Goal: Transaction & Acquisition: Purchase product/service

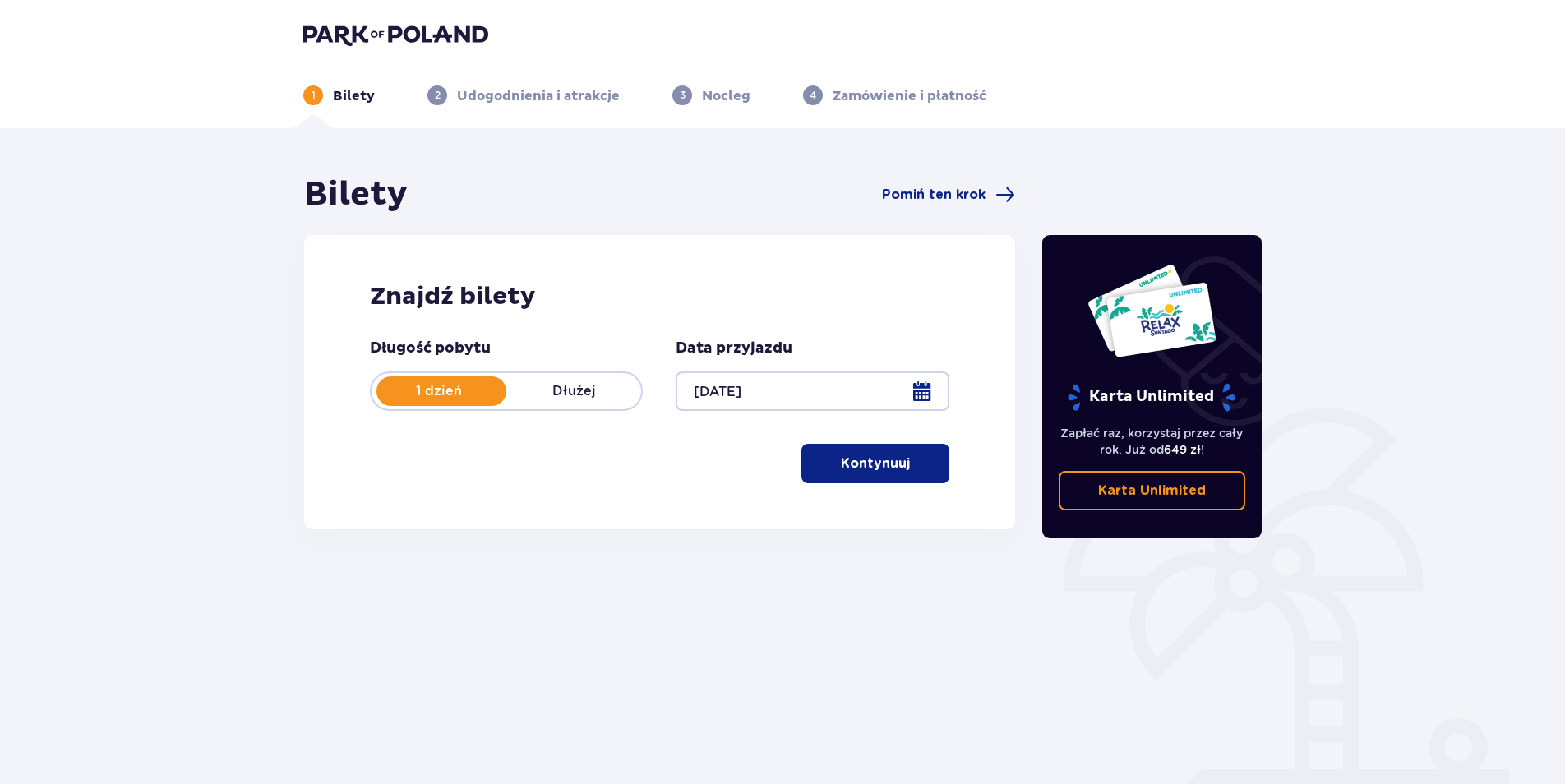
click at [877, 469] on p "Kontynuuj" at bounding box center [875, 463] width 69 height 18
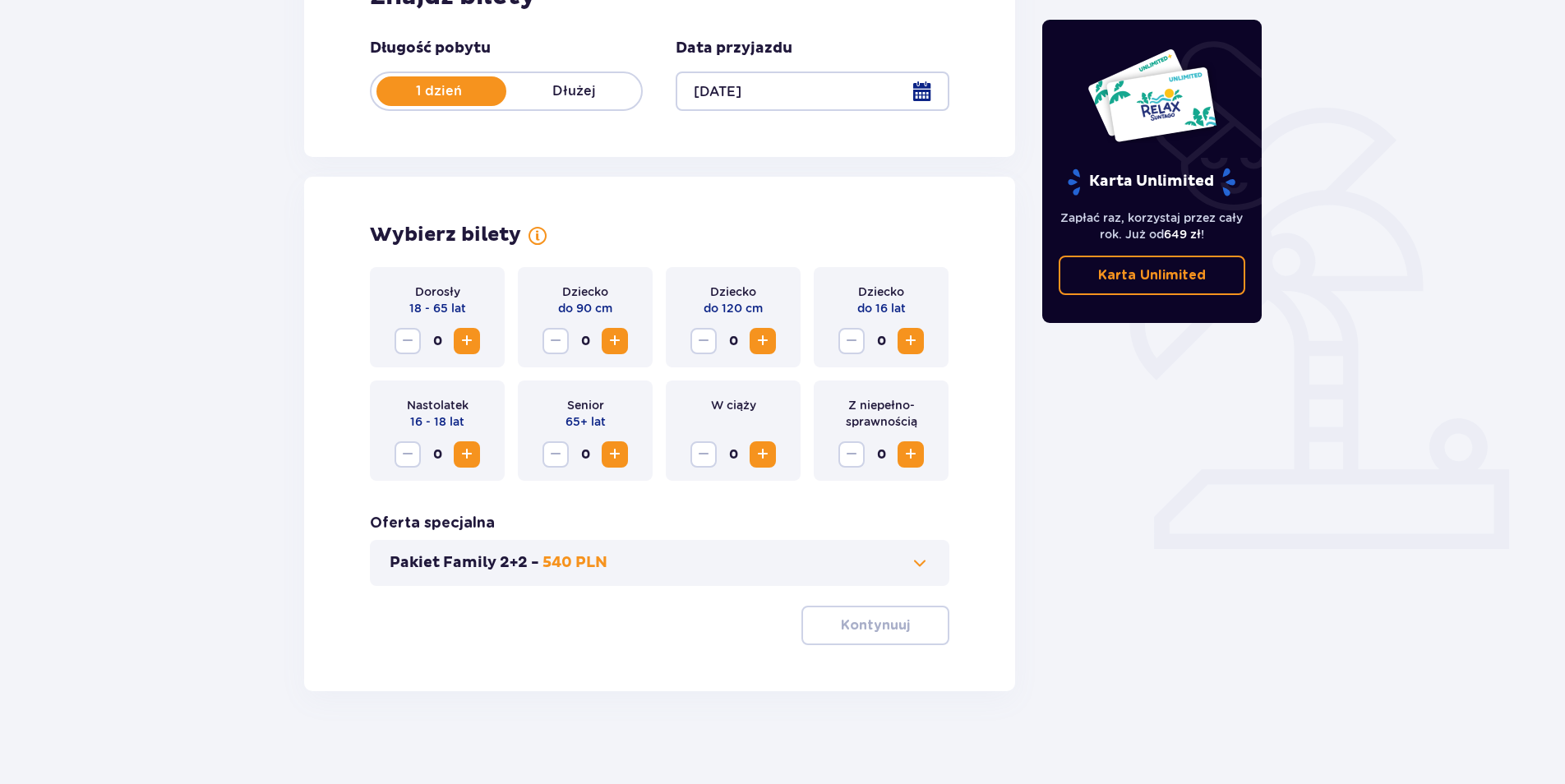
scroll to position [306, 0]
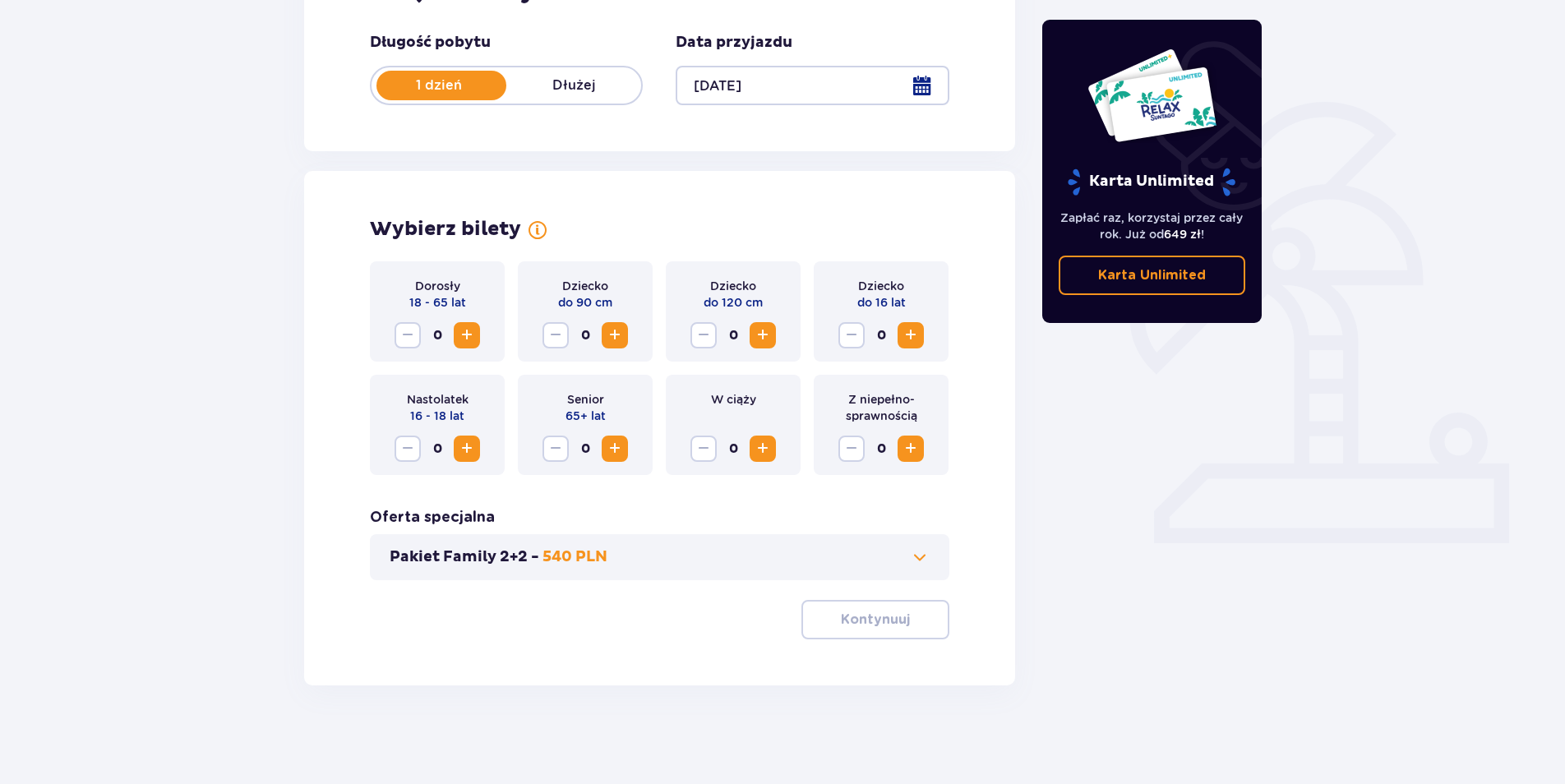
click at [470, 342] on span "Zwiększ" at bounding box center [466, 335] width 20 height 20
click at [868, 615] on p "Kontynuuj" at bounding box center [875, 619] width 69 height 18
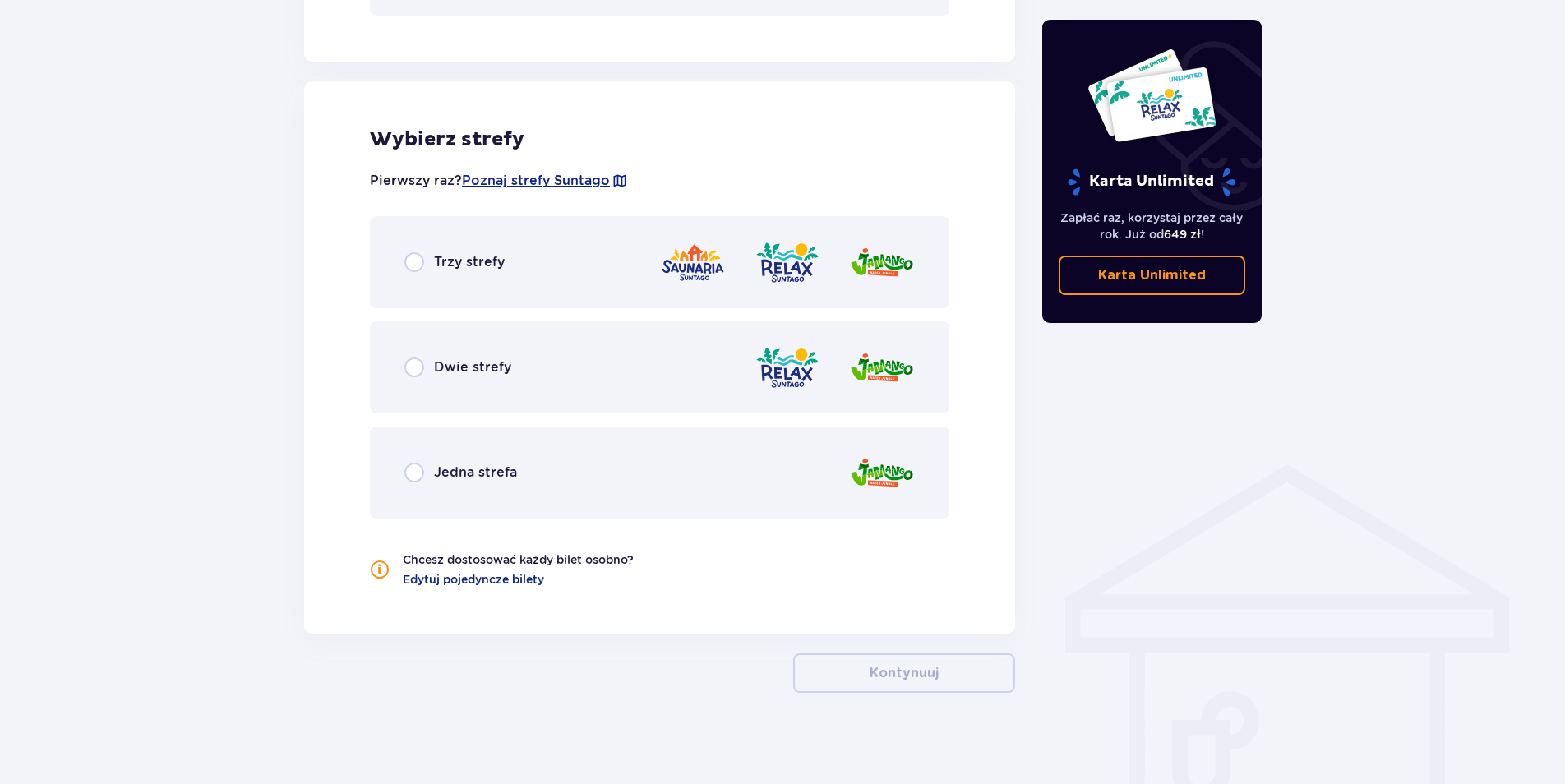
scroll to position [878, 0]
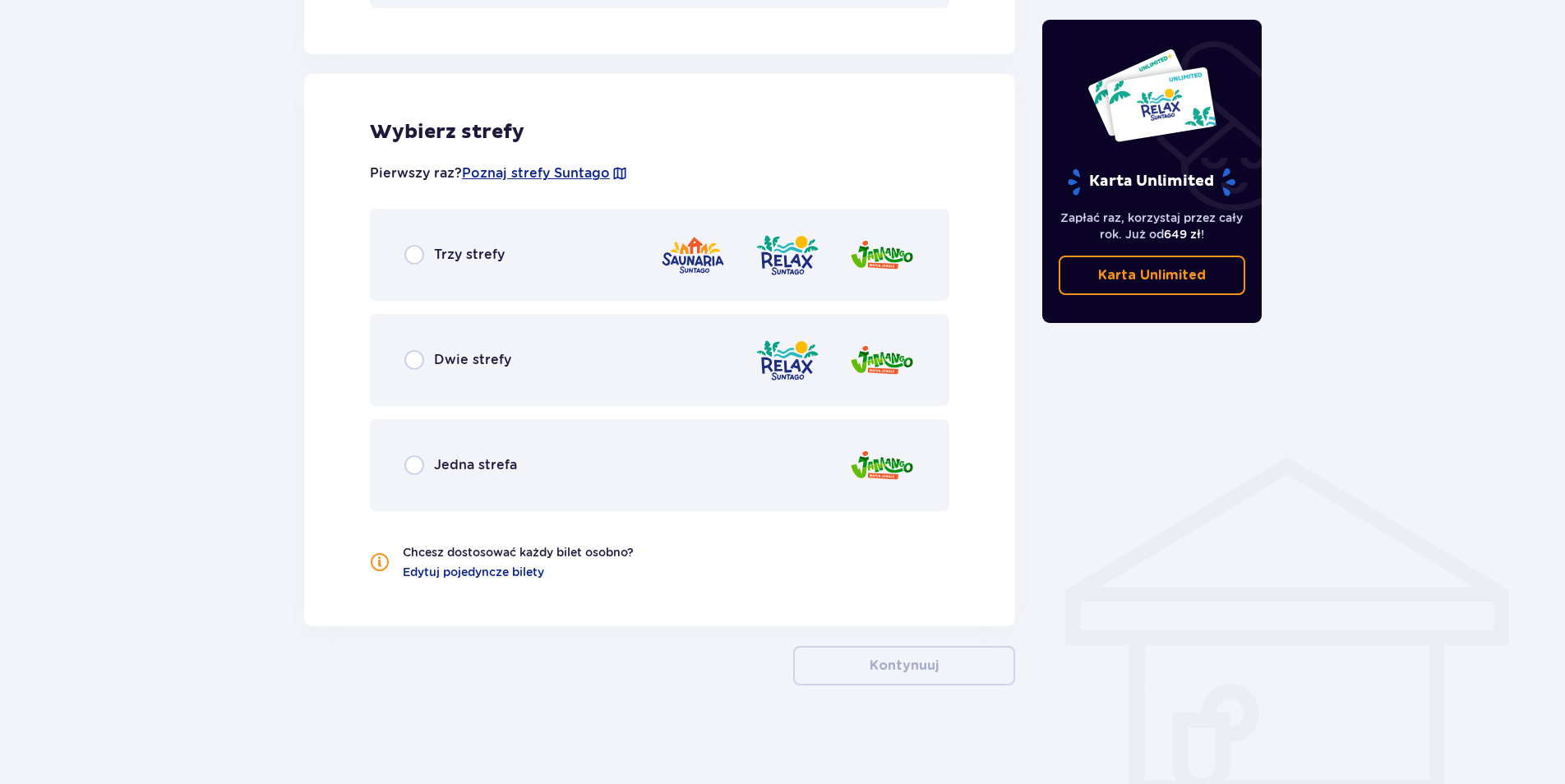
click at [418, 366] on input "radio" at bounding box center [414, 360] width 20 height 20
radio input "true"
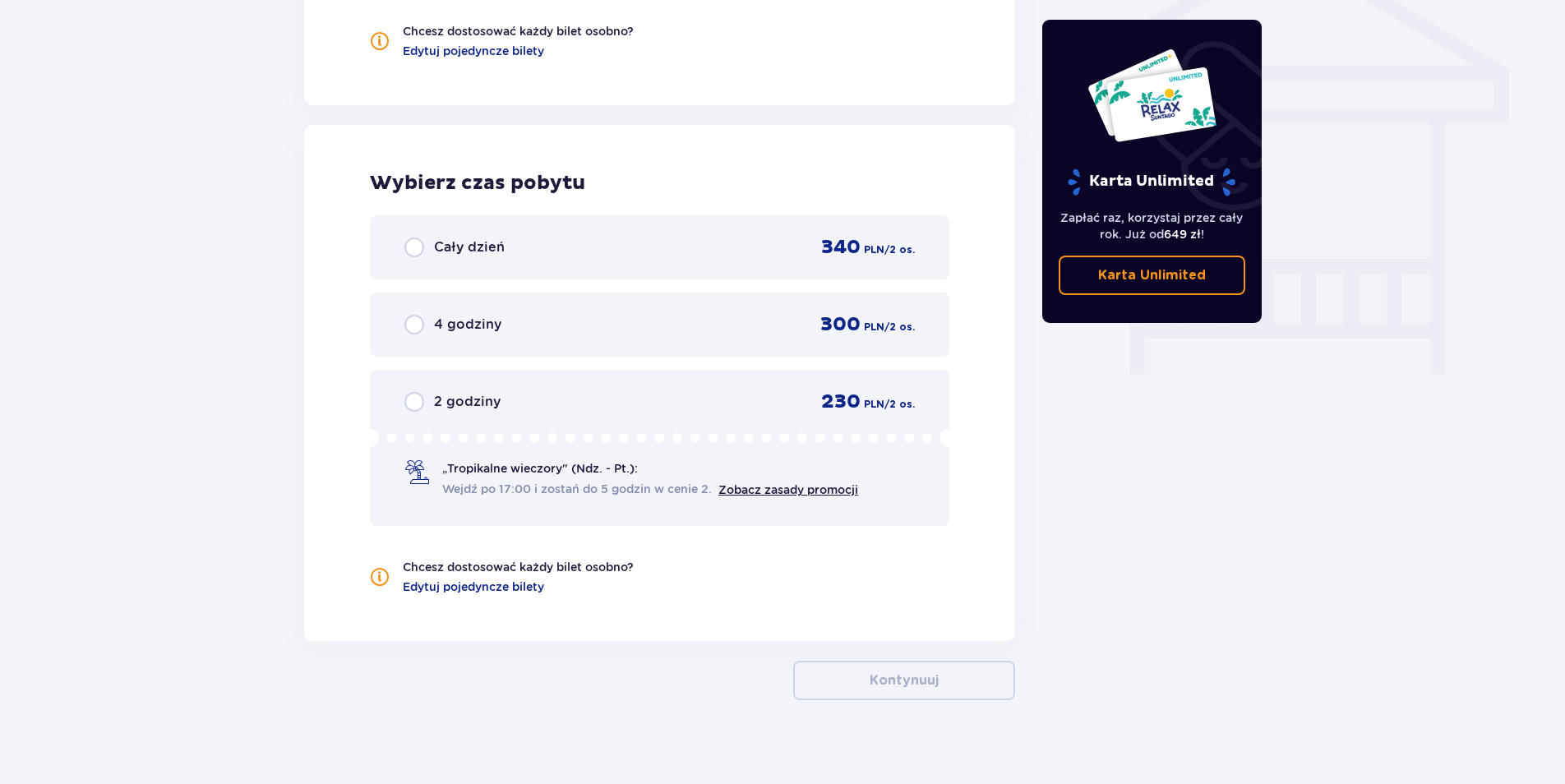
scroll to position [1413, 0]
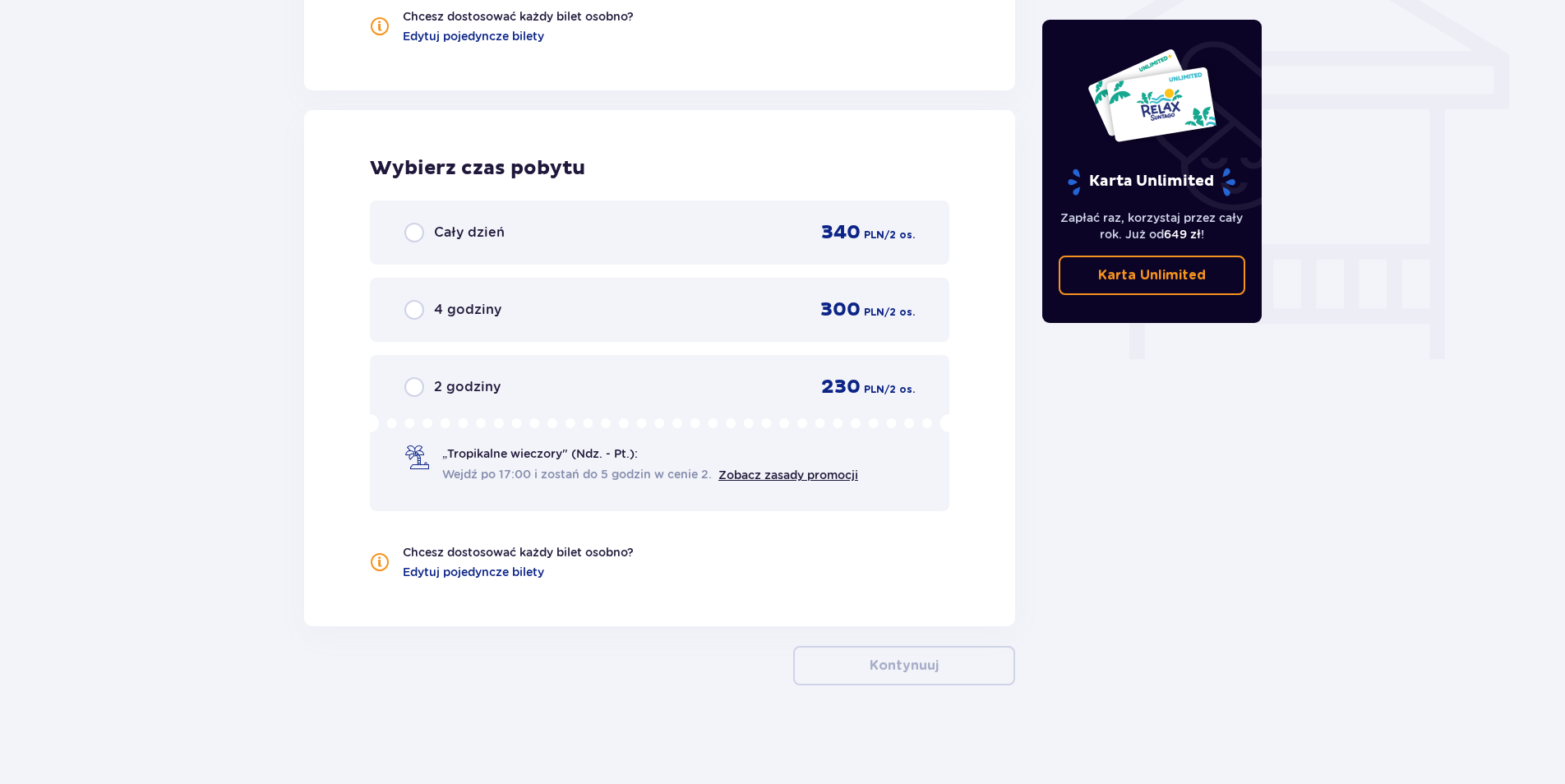
click at [417, 234] on input "radio" at bounding box center [414, 232] width 20 height 20
radio input "true"
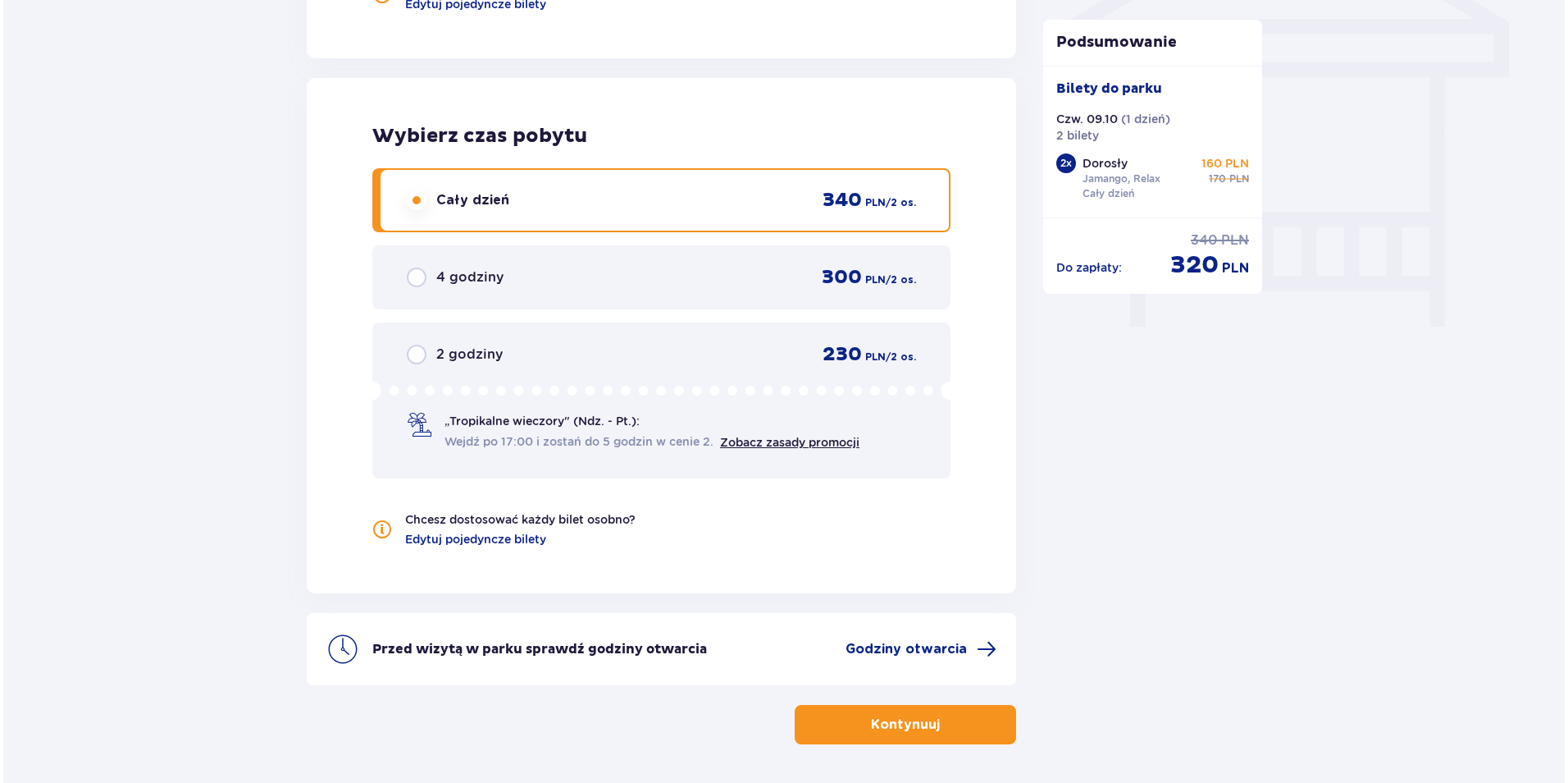
scroll to position [1503, 0]
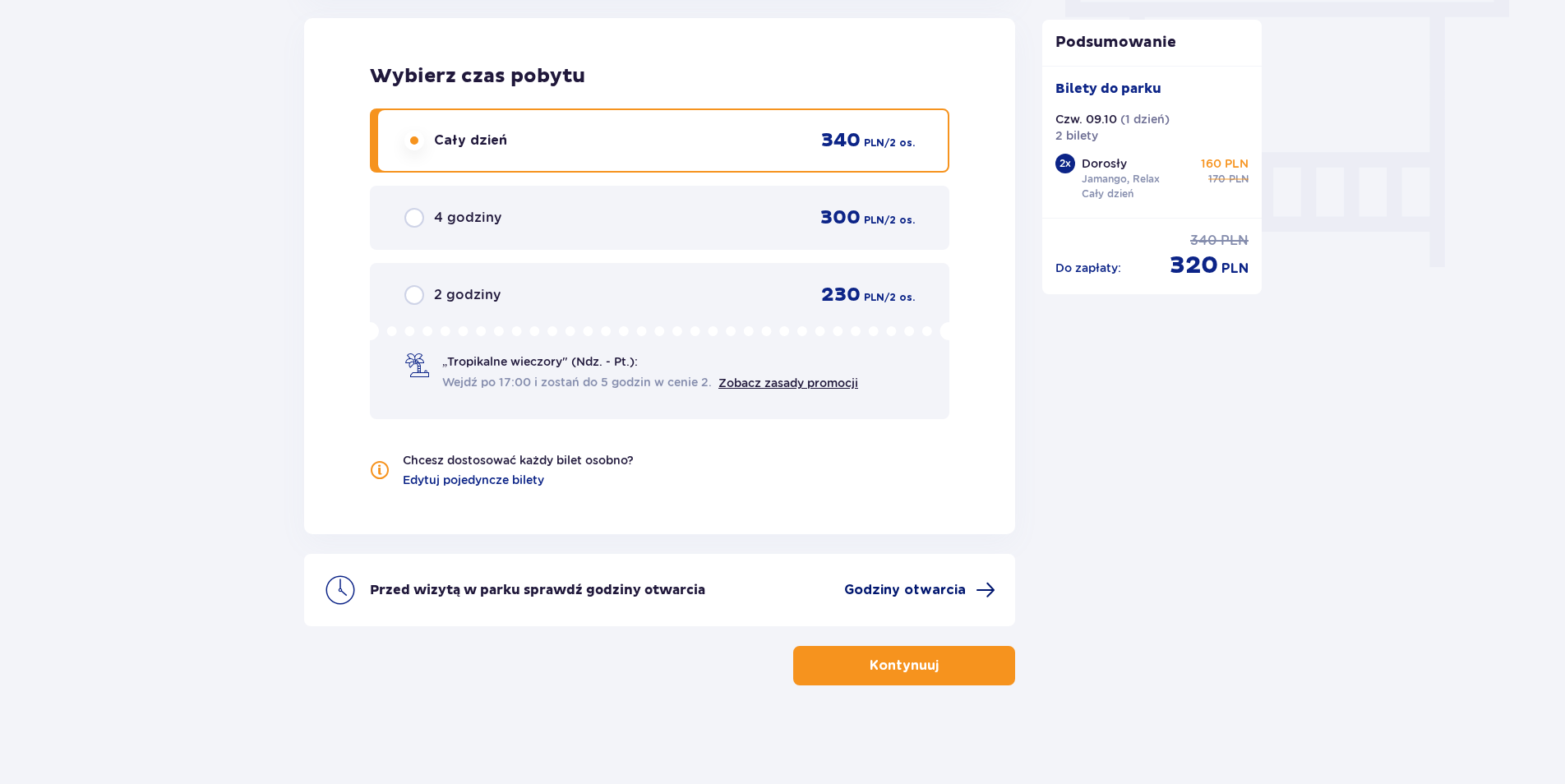
click at [912, 586] on span "Godziny otwarcia" at bounding box center [905, 589] width 121 height 18
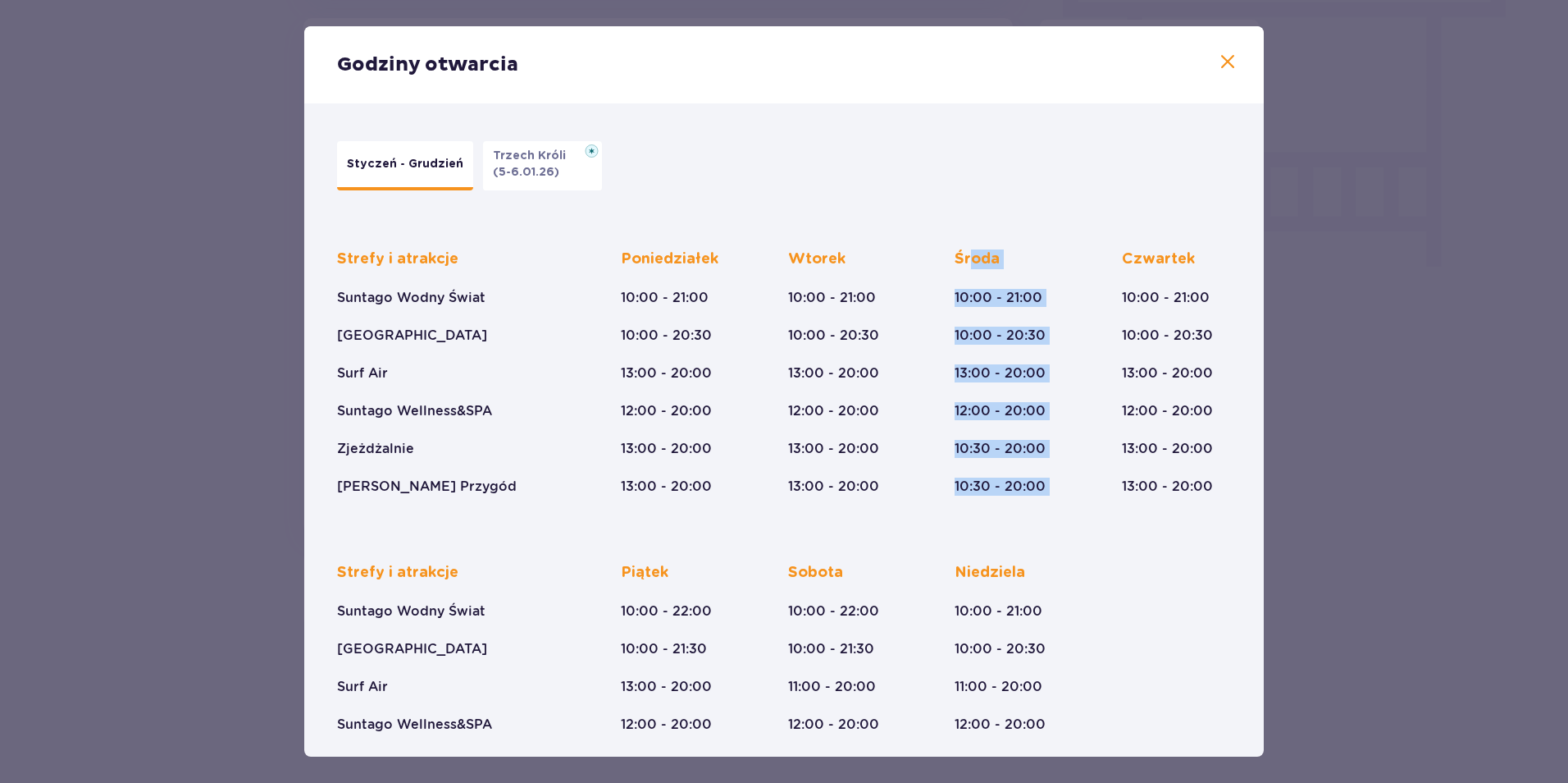
drag, startPoint x: 1116, startPoint y: 231, endPoint x: 968, endPoint y: 248, distance: 149.0
click at [968, 248] on div "Strefy i atrakcje Suntago Wodny Świat Crocodile Island Surf Air Suntago Wellnes…" at bounding box center [784, 360] width 894 height 273
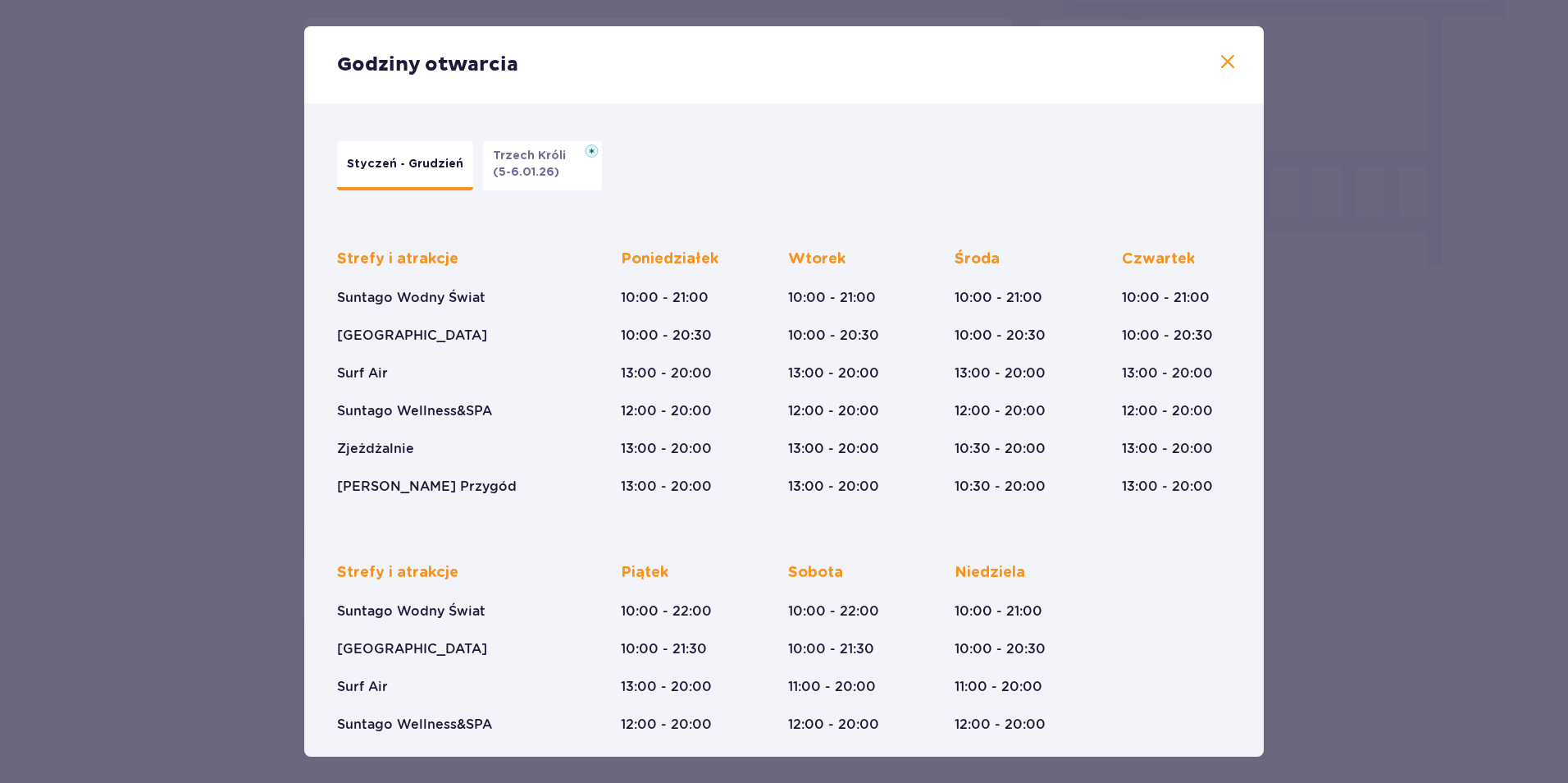
click at [858, 167] on div "Styczeń - Grudzień Trzech Króli (5-6.01.26)" at bounding box center [776, 165] width 894 height 66
click at [1224, 68] on span at bounding box center [1228, 62] width 20 height 20
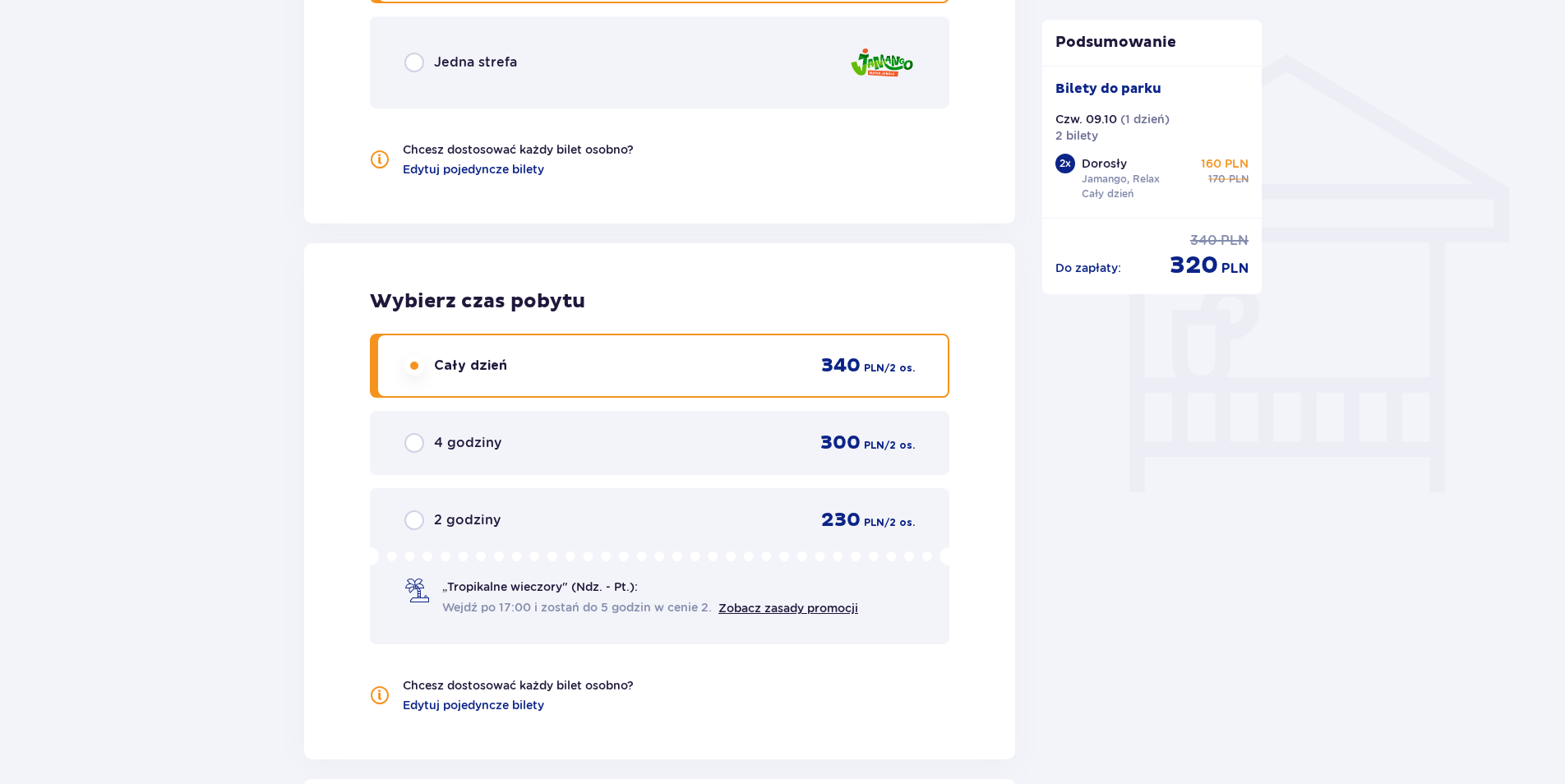
scroll to position [1505, 0]
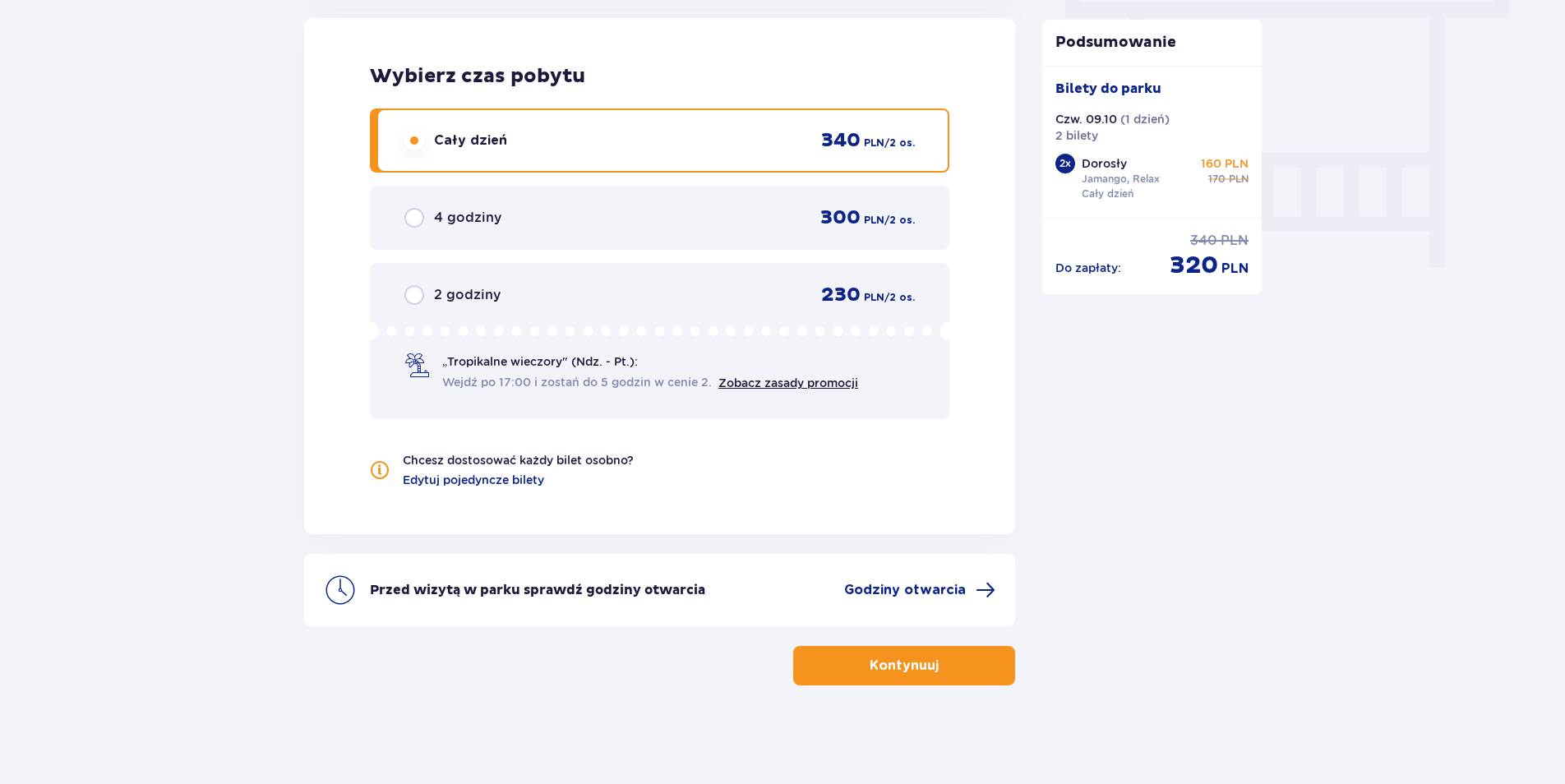
click at [897, 670] on p "Kontynuuj" at bounding box center [904, 665] width 69 height 18
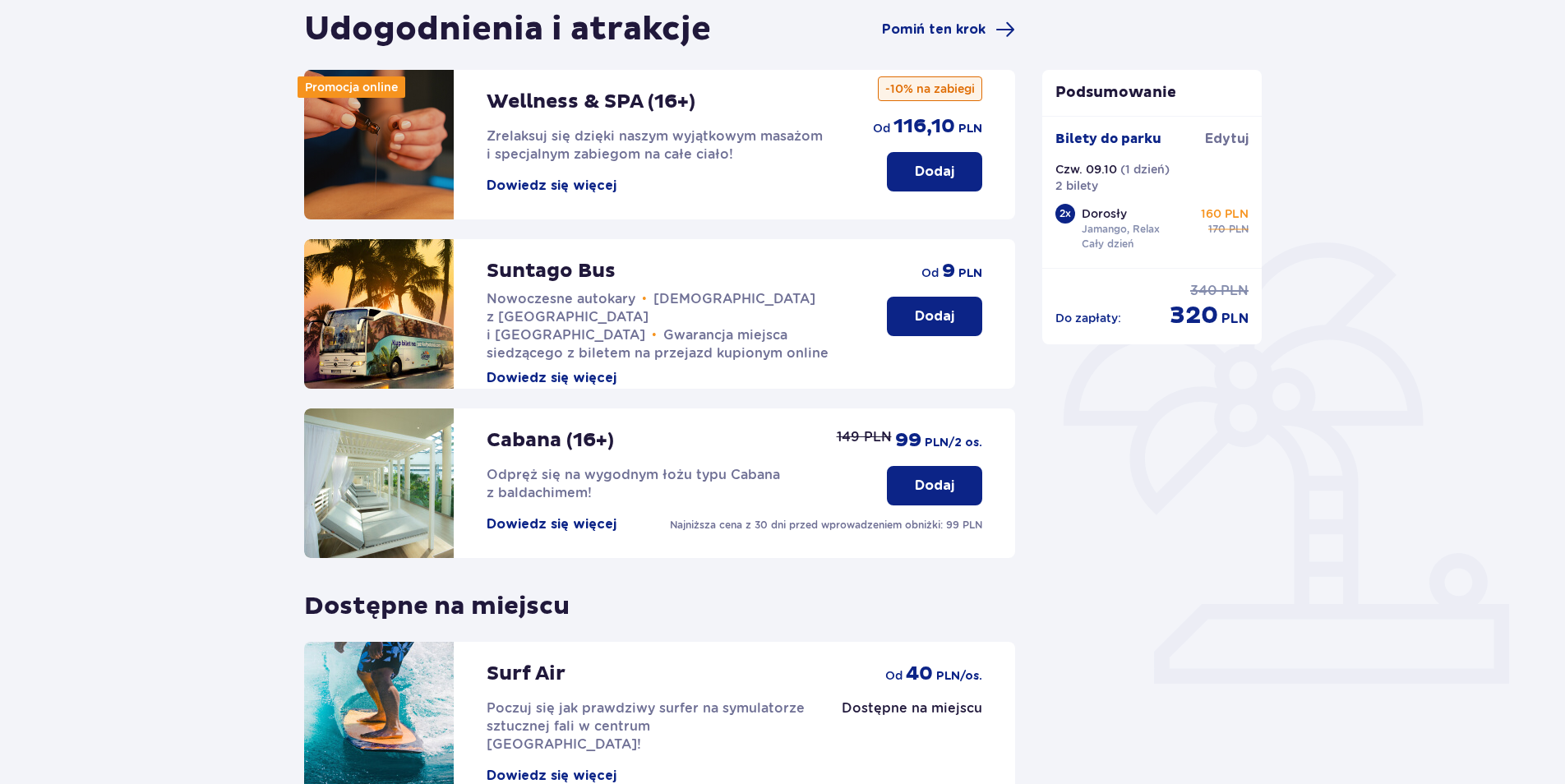
scroll to position [111, 0]
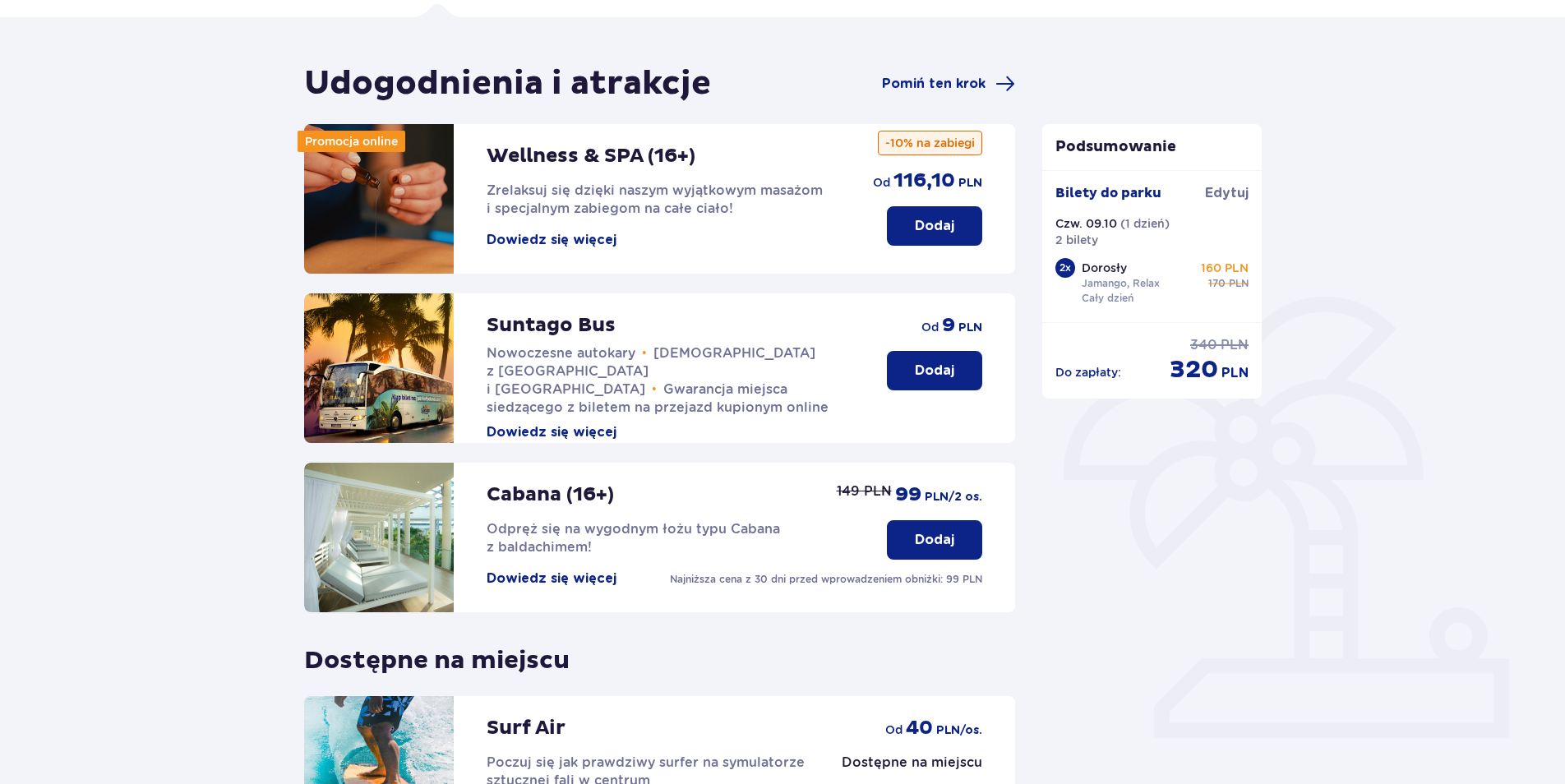
click at [928, 367] on p "Dodaj" at bounding box center [934, 371] width 39 height 18
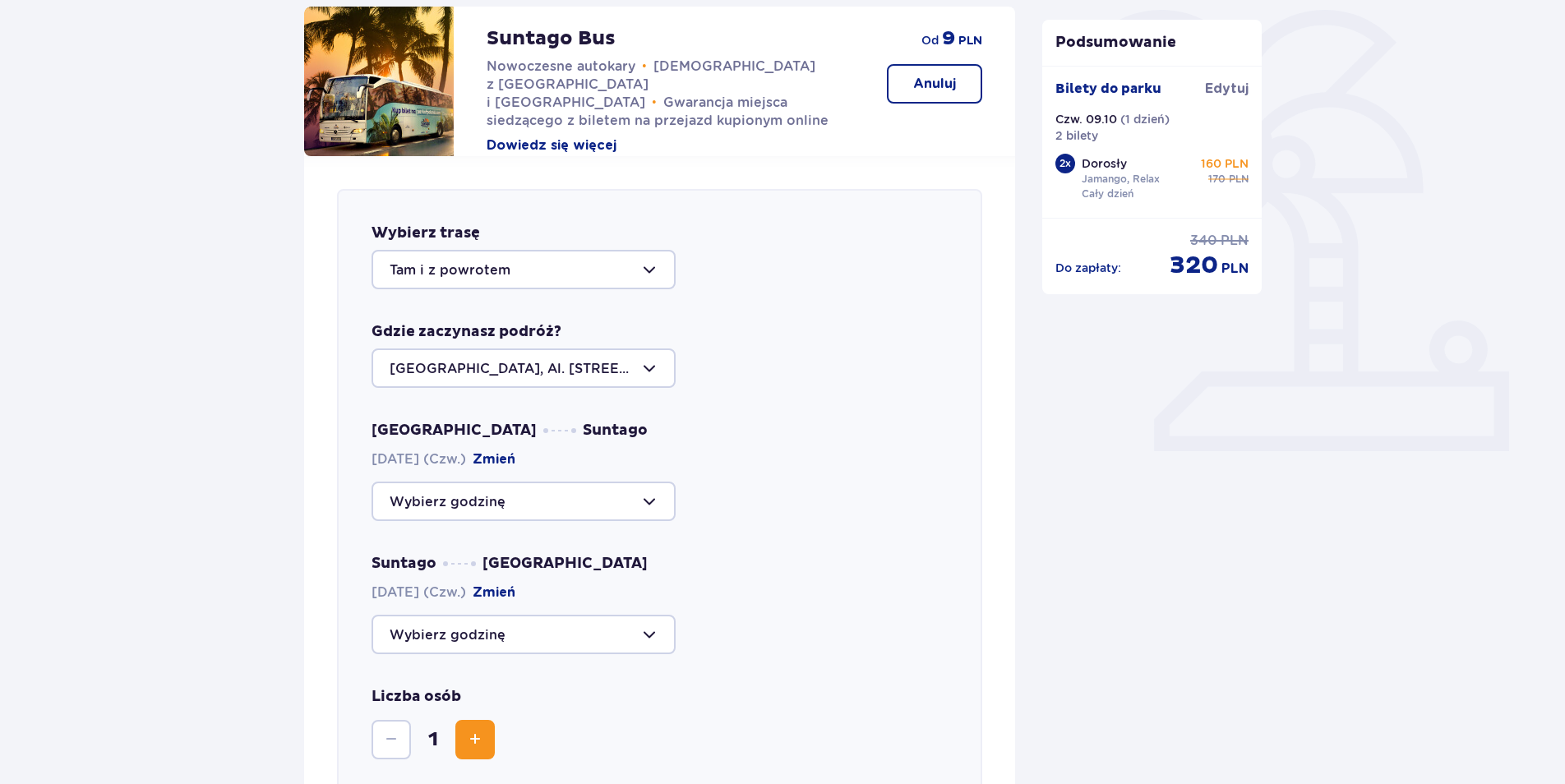
scroll to position [397, 0]
click at [654, 370] on div at bounding box center [524, 369] width 304 height 39
click at [763, 367] on div "[GEOGRAPHIC_DATA], Al. [STREET_ADDRESS]" at bounding box center [659, 369] width 576 height 39
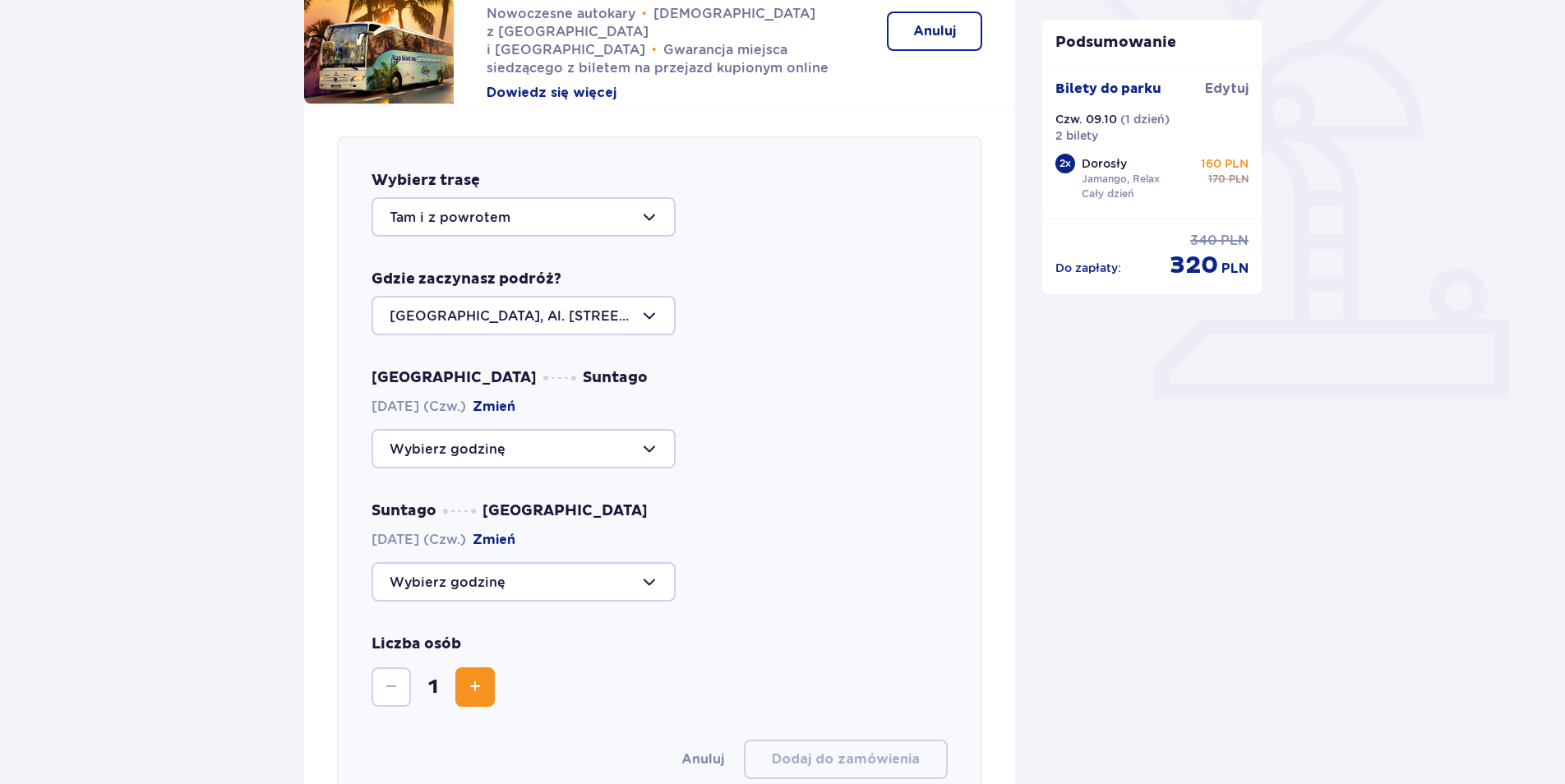
scroll to position [454, 0]
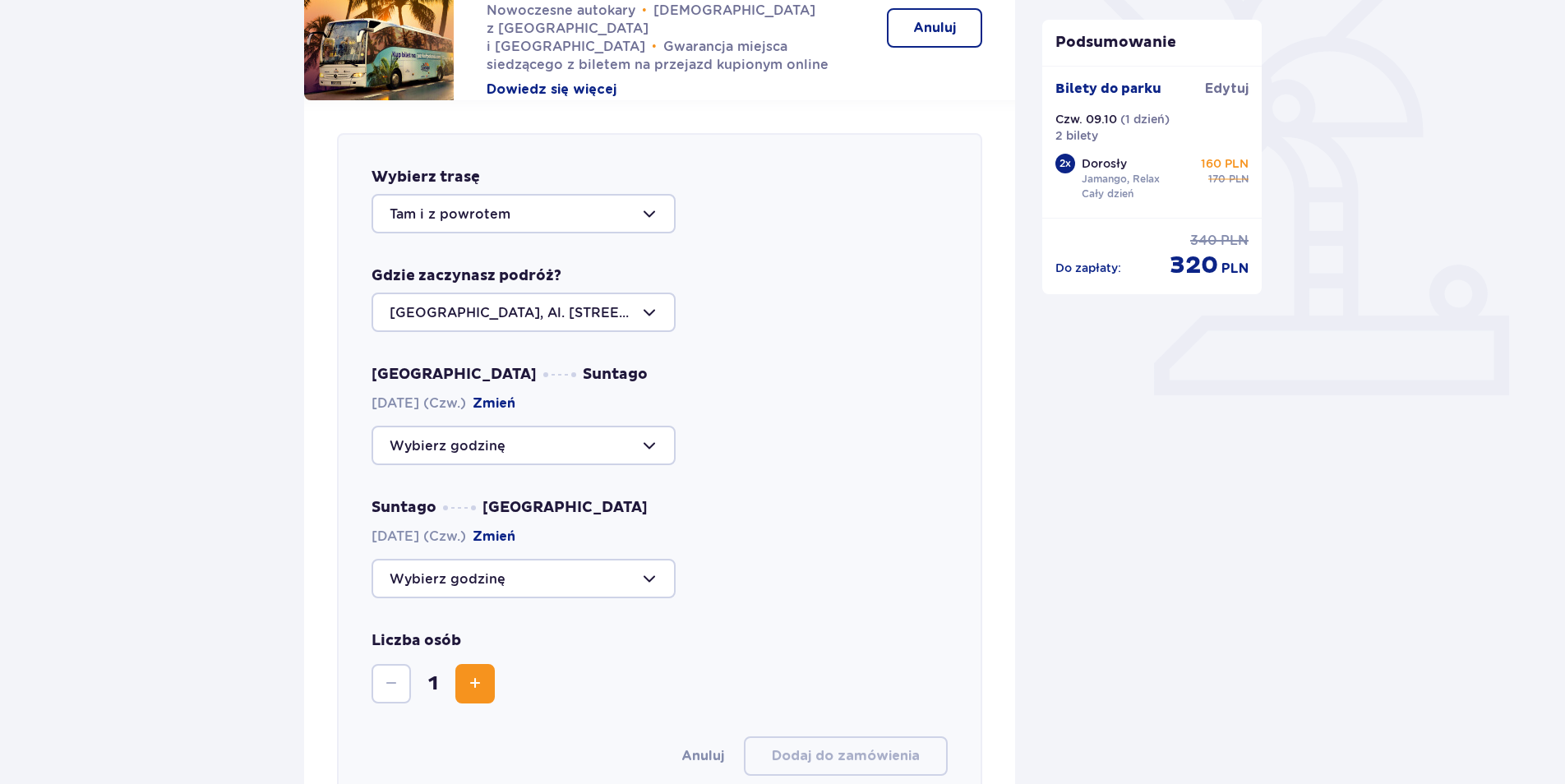
click at [647, 442] on div at bounding box center [524, 445] width 304 height 39
click at [516, 492] on p "Zostało 19 miejsc" at bounding box center [497, 495] width 117 height 18
type input "09:00"
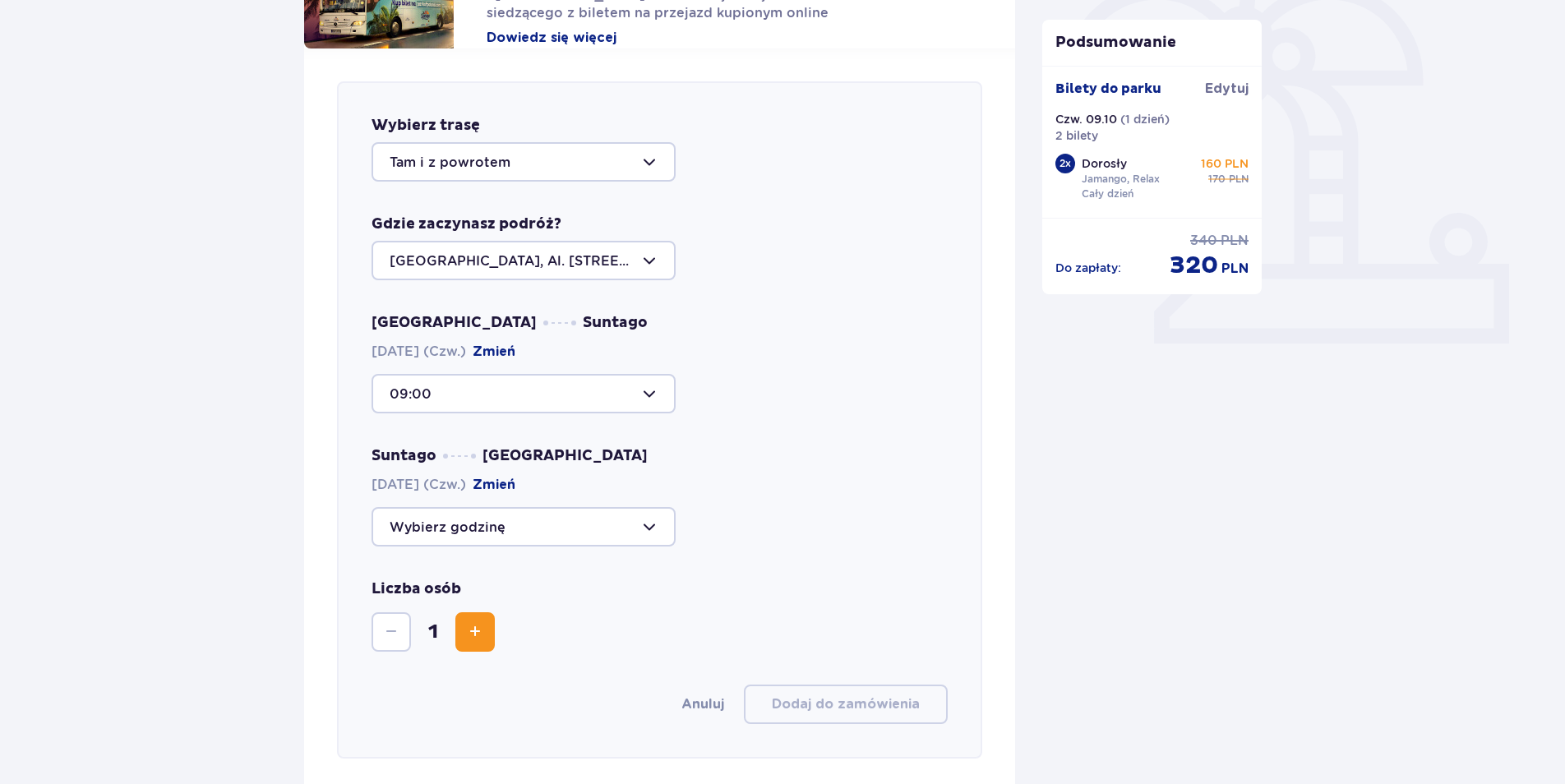
scroll to position [507, 0]
click at [628, 520] on div at bounding box center [524, 524] width 304 height 39
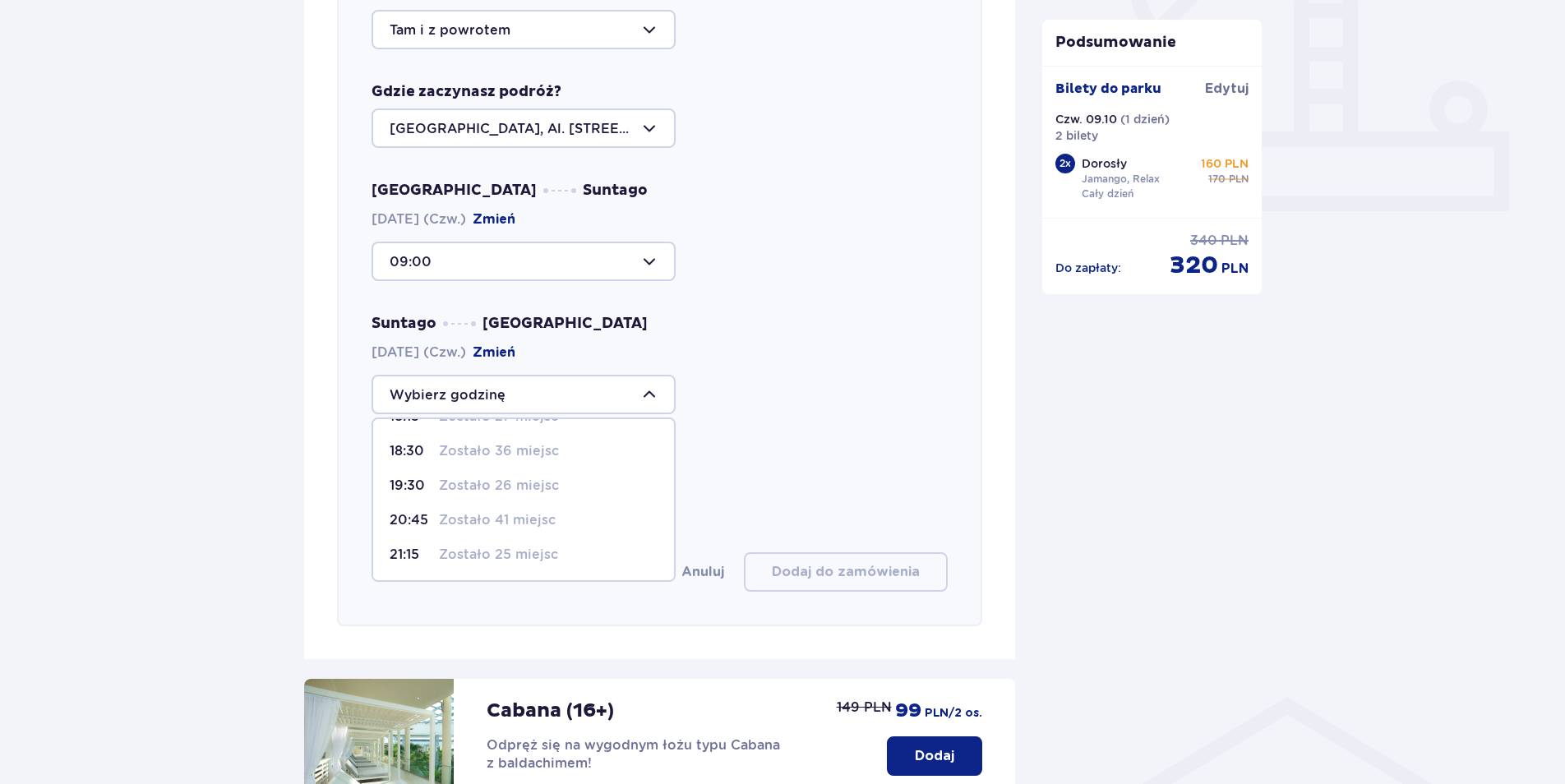
scroll to position [639, 0]
click at [511, 550] on p "Zostało 25 miejsc" at bounding box center [498, 553] width 119 height 18
type input "21:15"
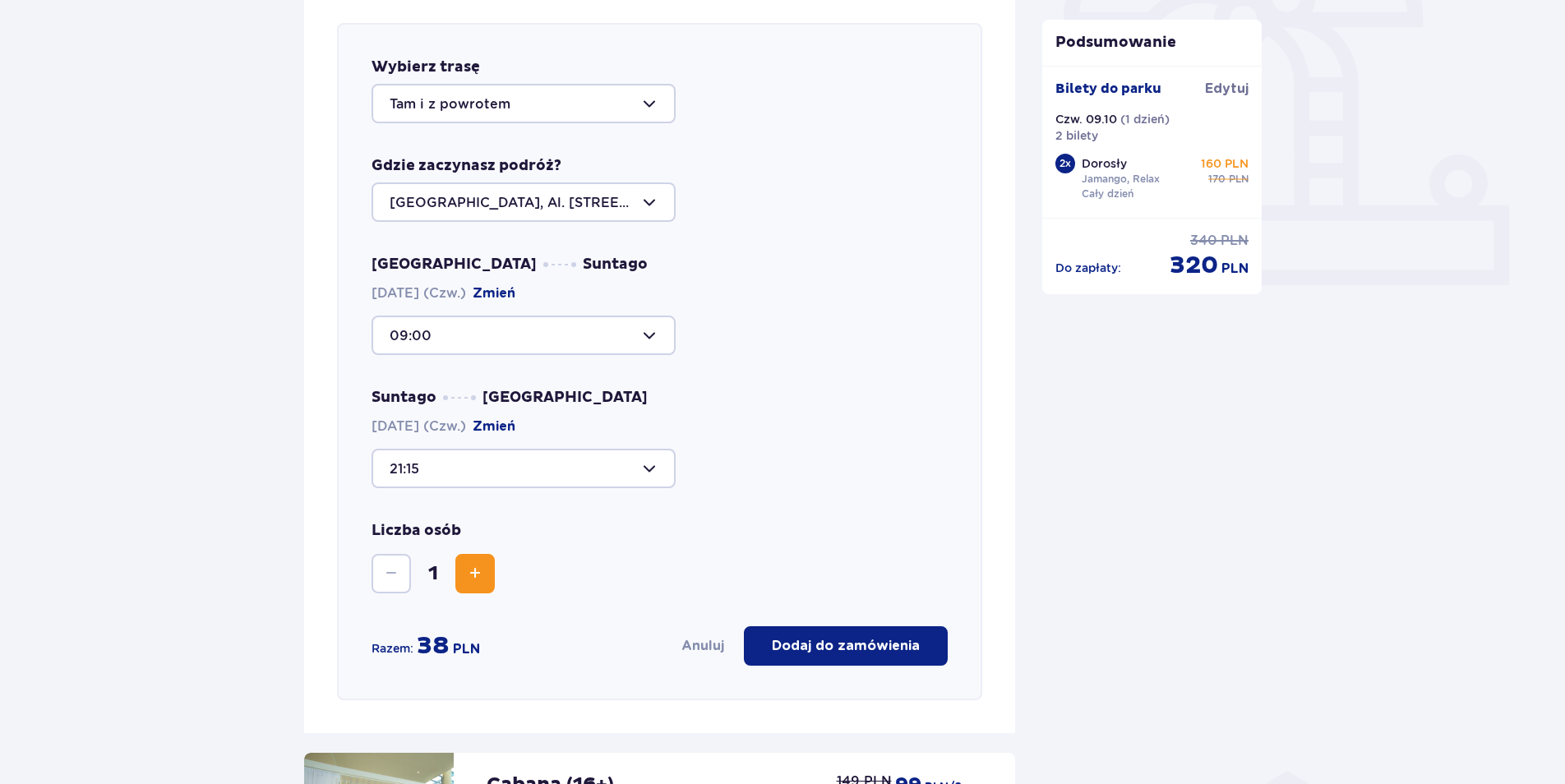
scroll to position [564, 0]
click at [473, 575] on span "Zwiększ" at bounding box center [475, 572] width 20 height 20
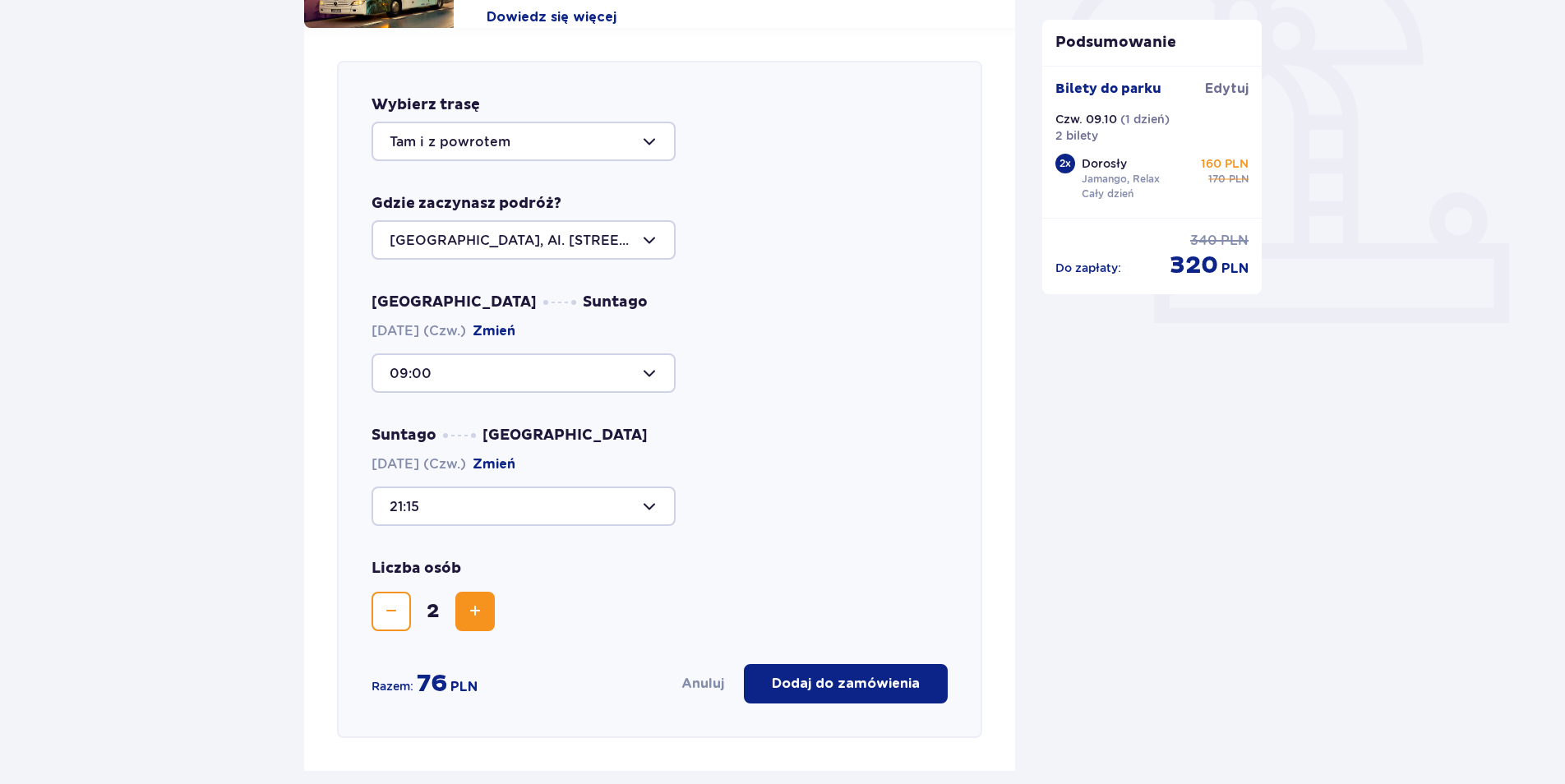
scroll to position [526, 0]
click at [833, 682] on p "Dodaj do zamówienia" at bounding box center [846, 682] width 148 height 18
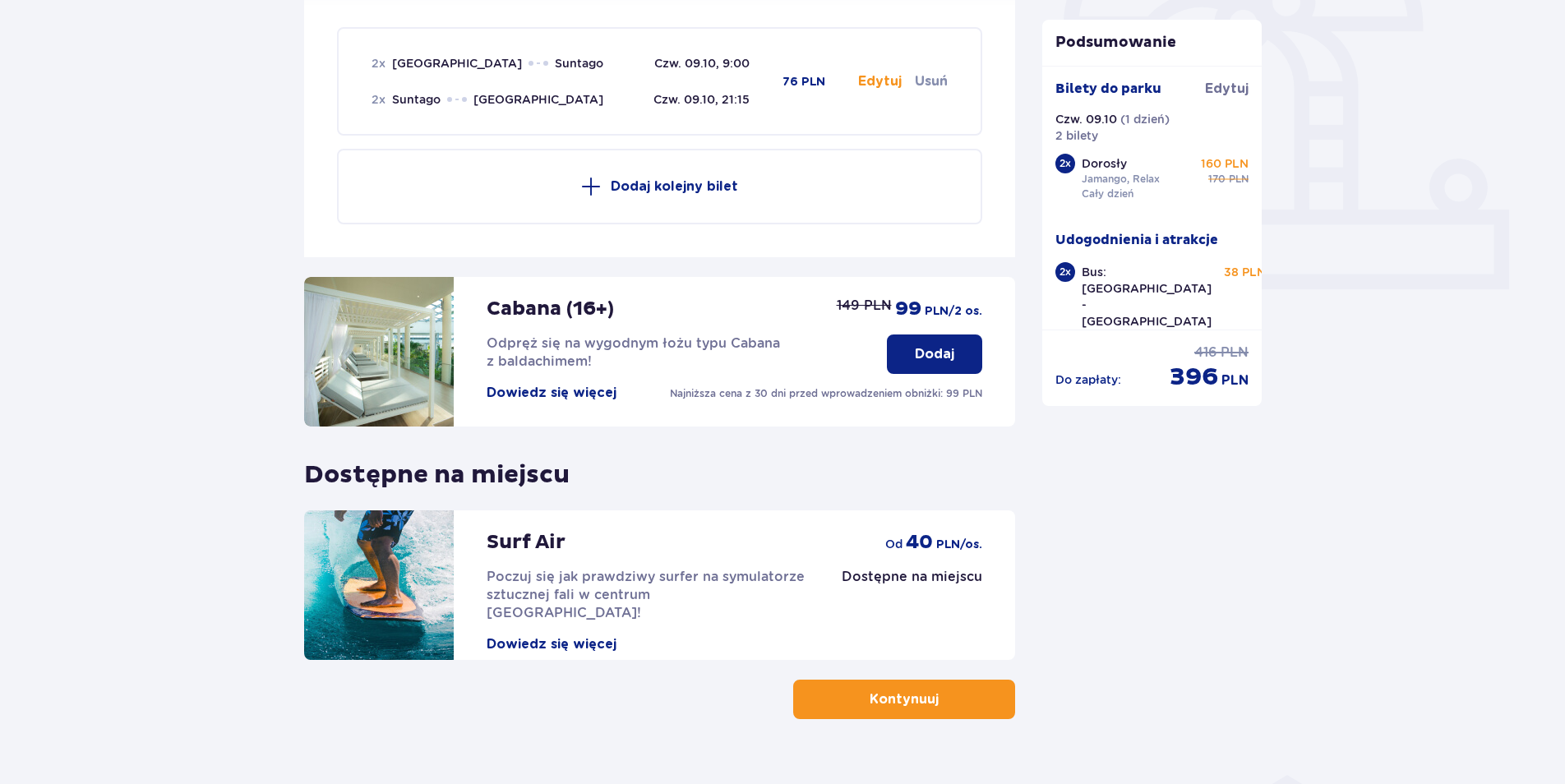
scroll to position [567, 0]
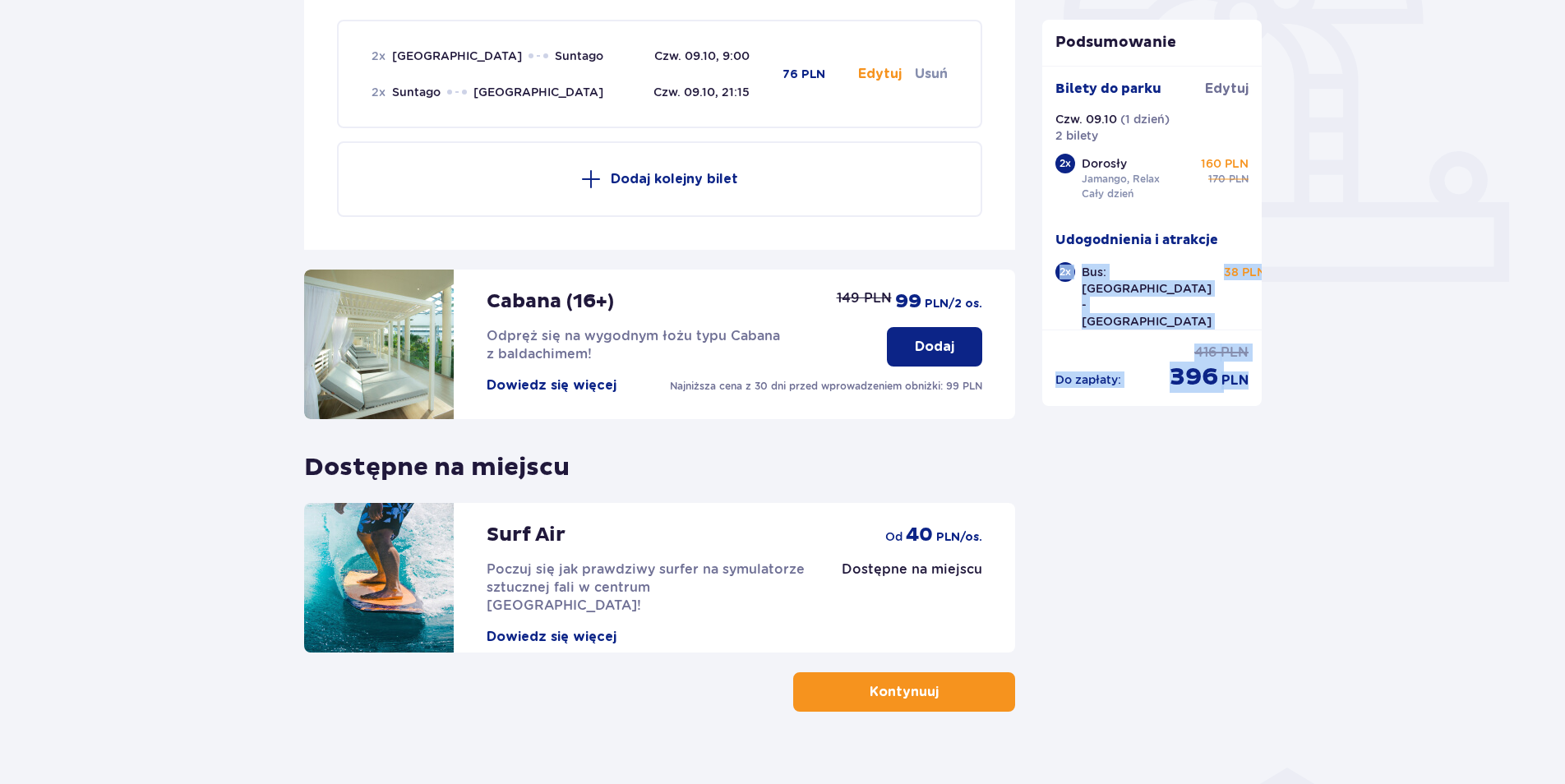
drag, startPoint x: 1261, startPoint y: 232, endPoint x: 1263, endPoint y: 287, distance: 55.0
click at [1263, 287] on div "Podsumowanie Dodano bilety do zamówienia Bilety do parku Edytuj Czw. 09.10 ( 1 …" at bounding box center [1152, 159] width 247 height 1104
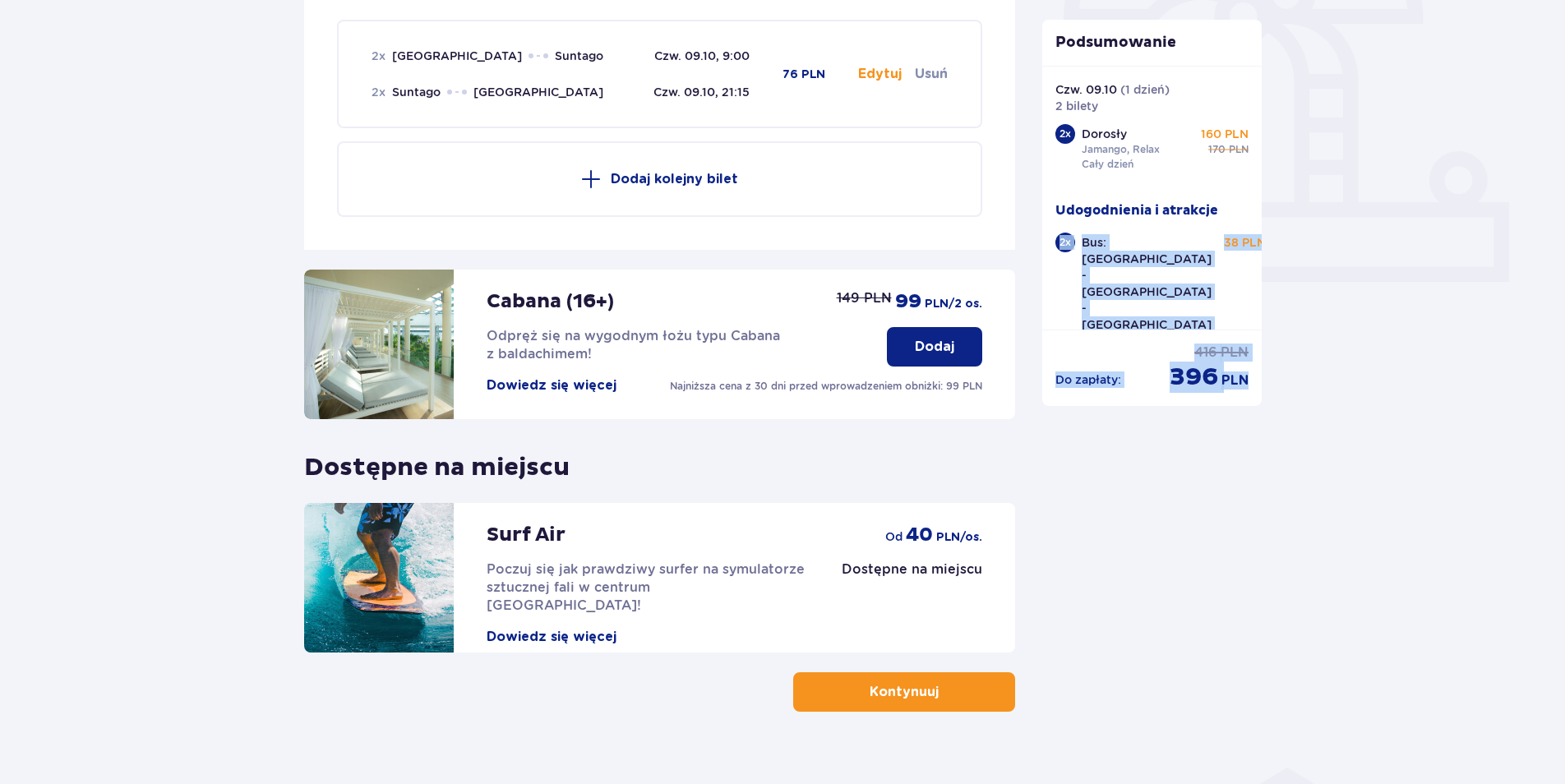
click at [1236, 286] on div "Bus: [GEOGRAPHIC_DATA] - [GEOGRAPHIC_DATA] - [GEOGRAPHIC_DATA] [DATE] 09:00 - […" at bounding box center [1173, 298] width 184 height 128
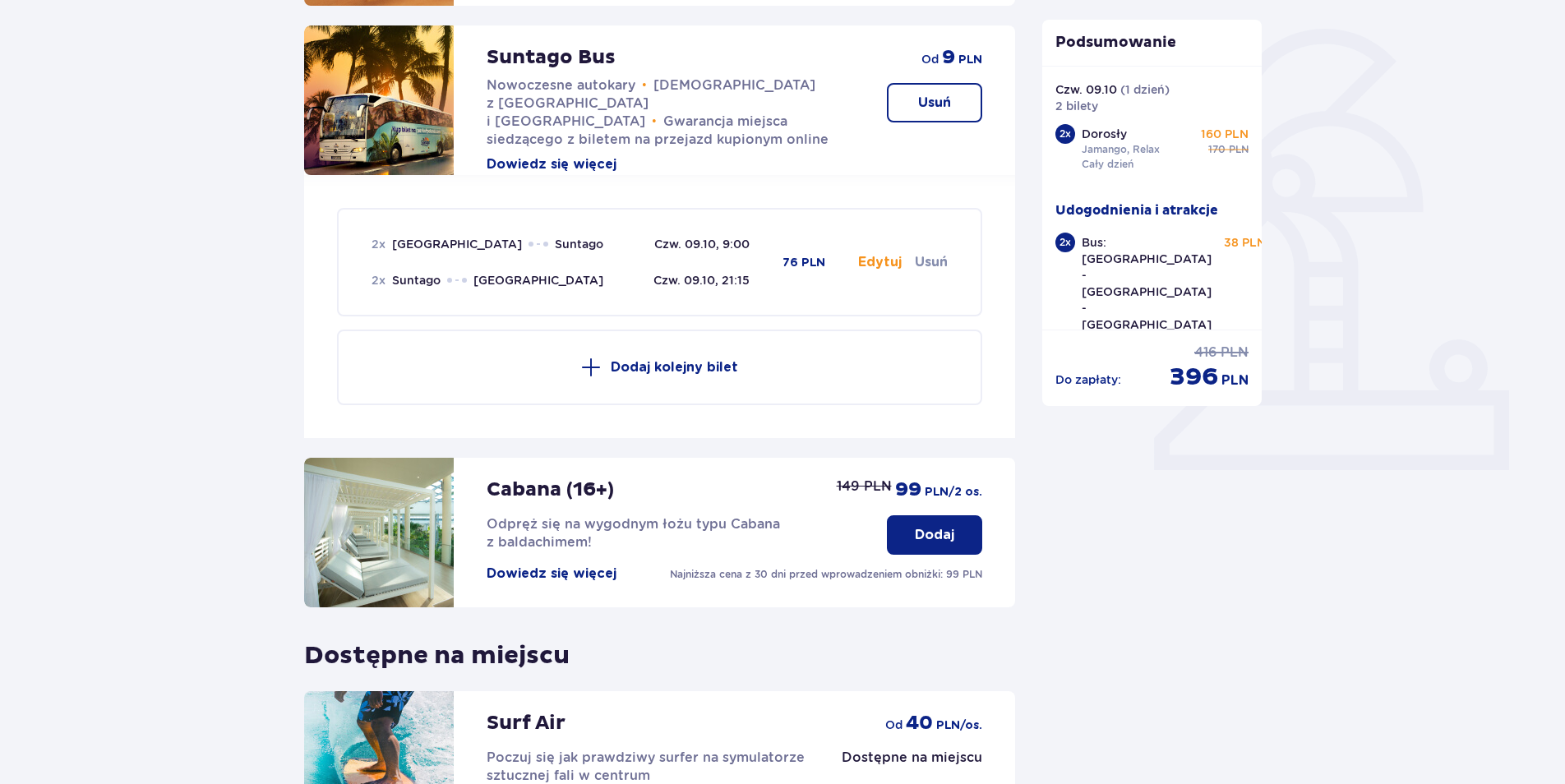
scroll to position [593, 0]
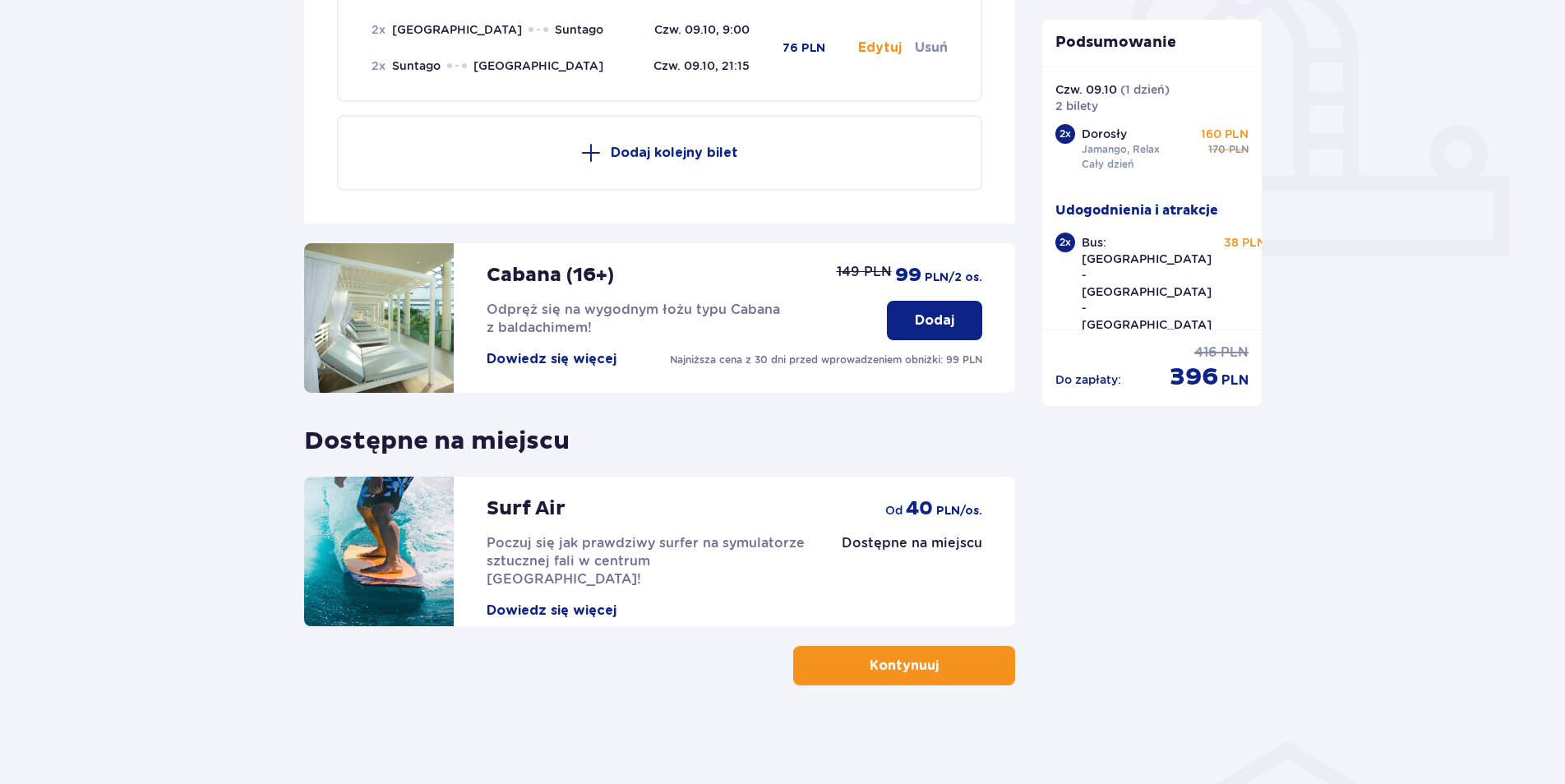
click at [916, 655] on button "Kontynuuj" at bounding box center [904, 665] width 222 height 39
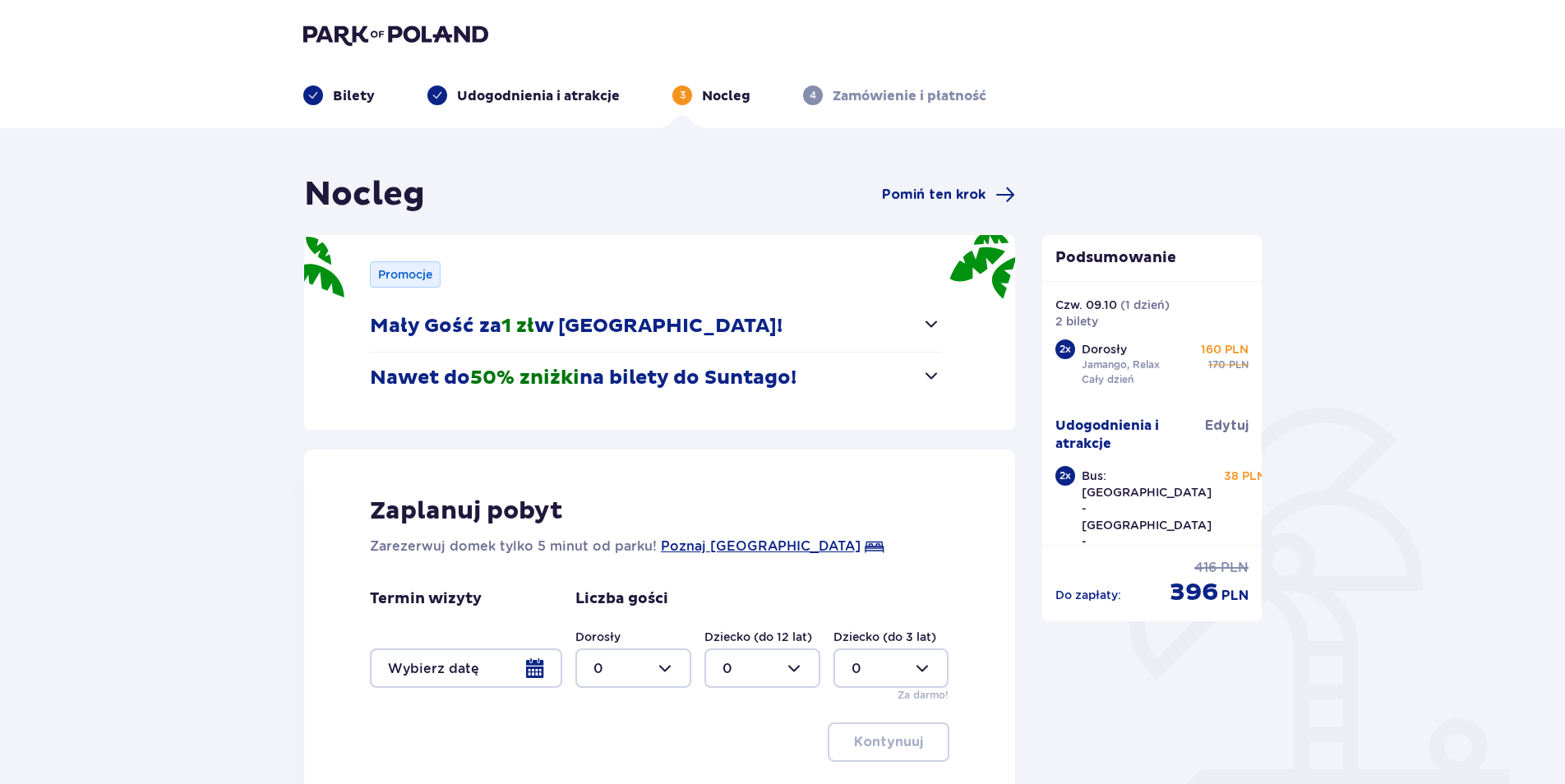
click at [933, 373] on span "button" at bounding box center [931, 375] width 20 height 20
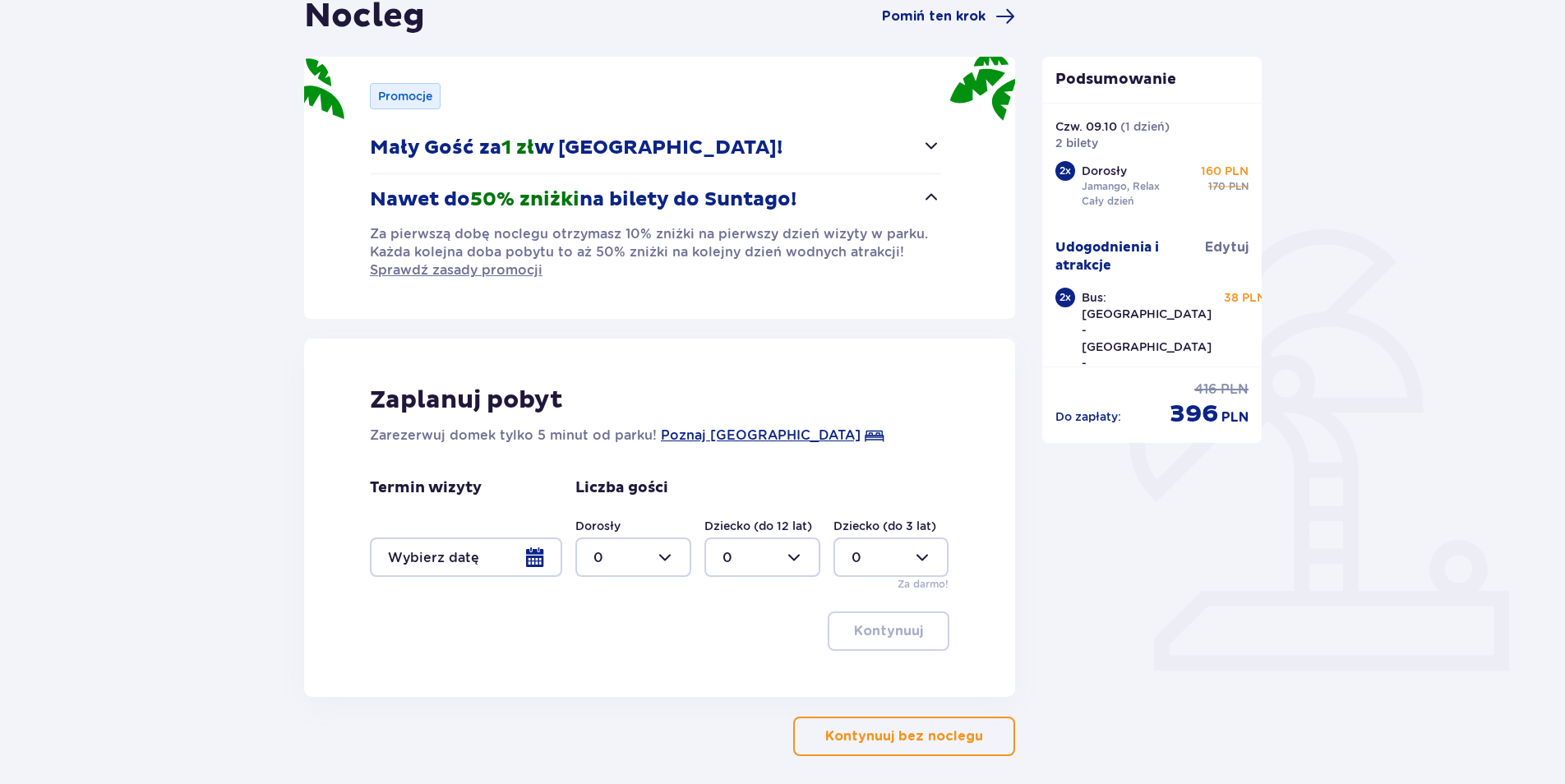
scroll to position [249, 0]
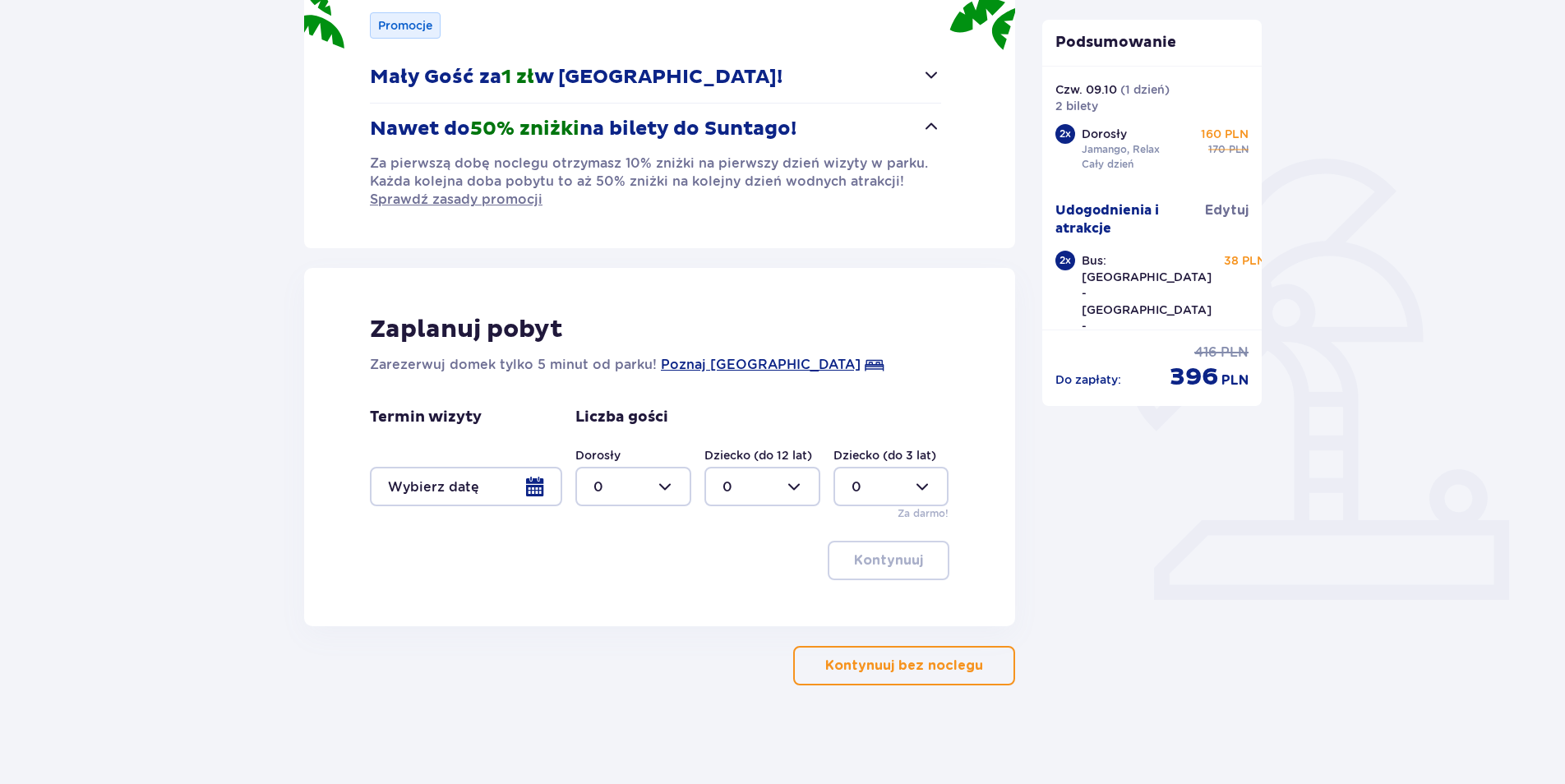
click at [889, 662] on p "Kontynuuj bez noclegu" at bounding box center [904, 665] width 158 height 18
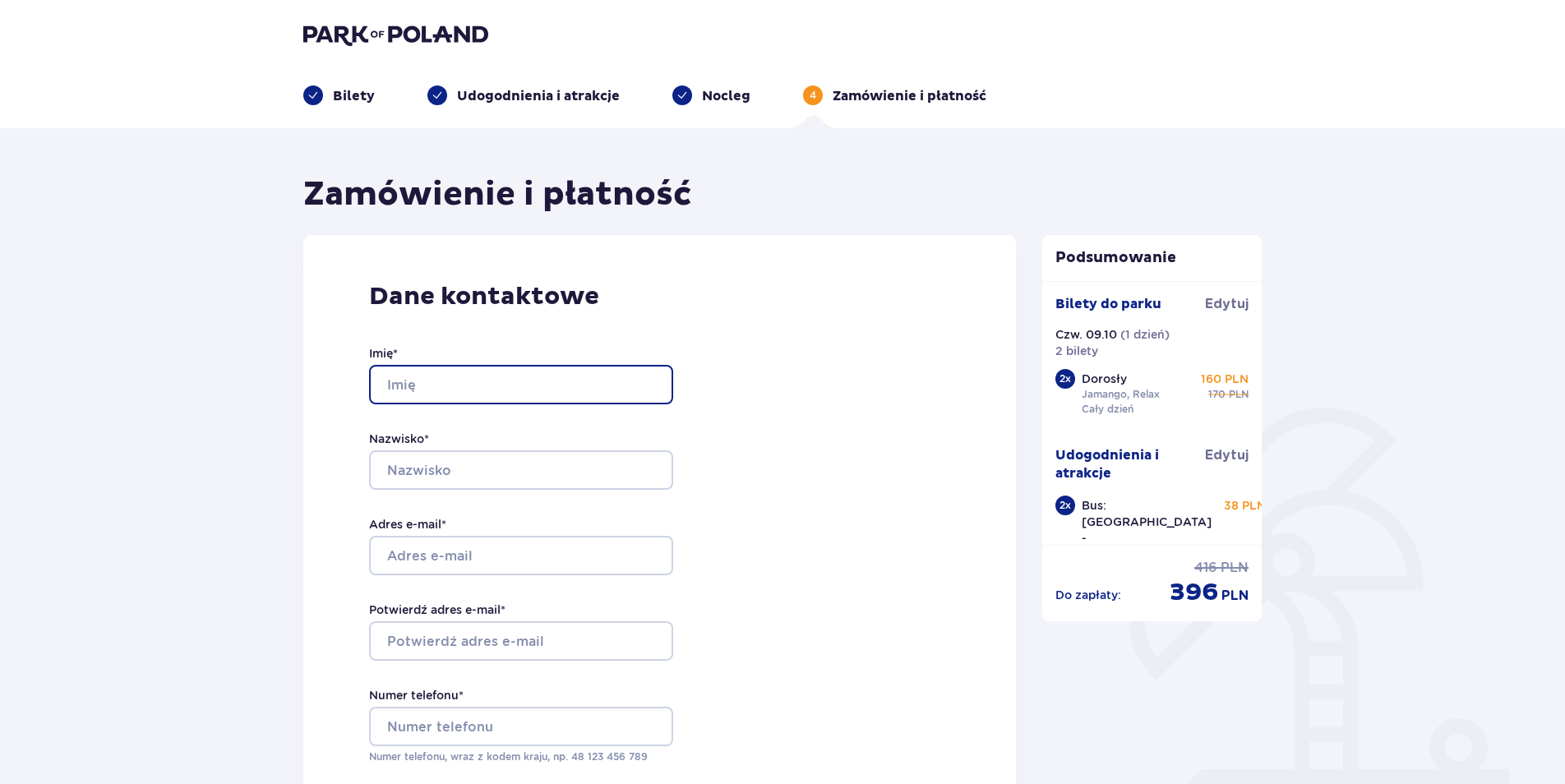
click at [578, 377] on input "Imię *" at bounding box center [521, 384] width 304 height 39
type input "[PERSON_NAME]"
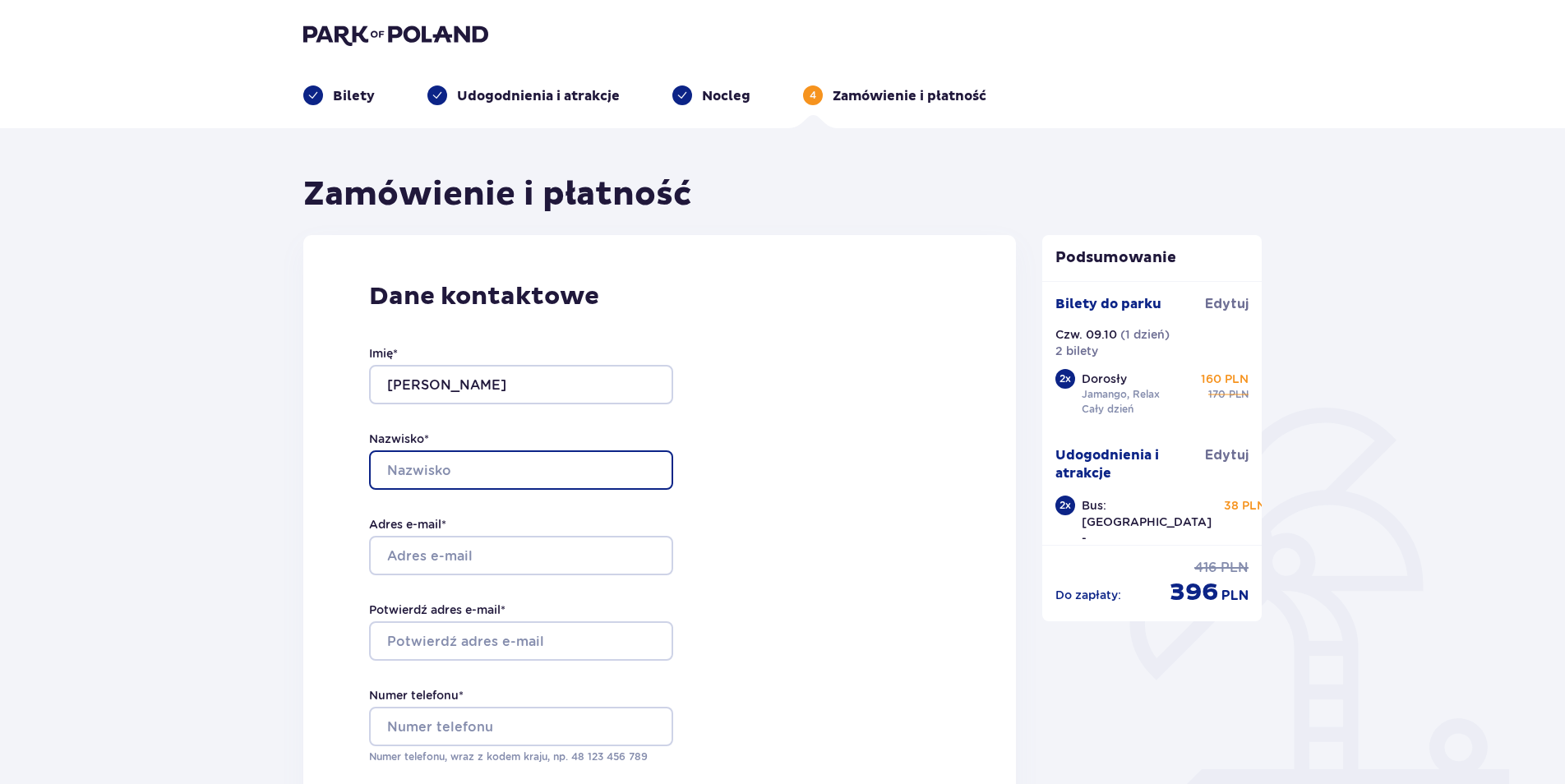
type input "Bieleń"
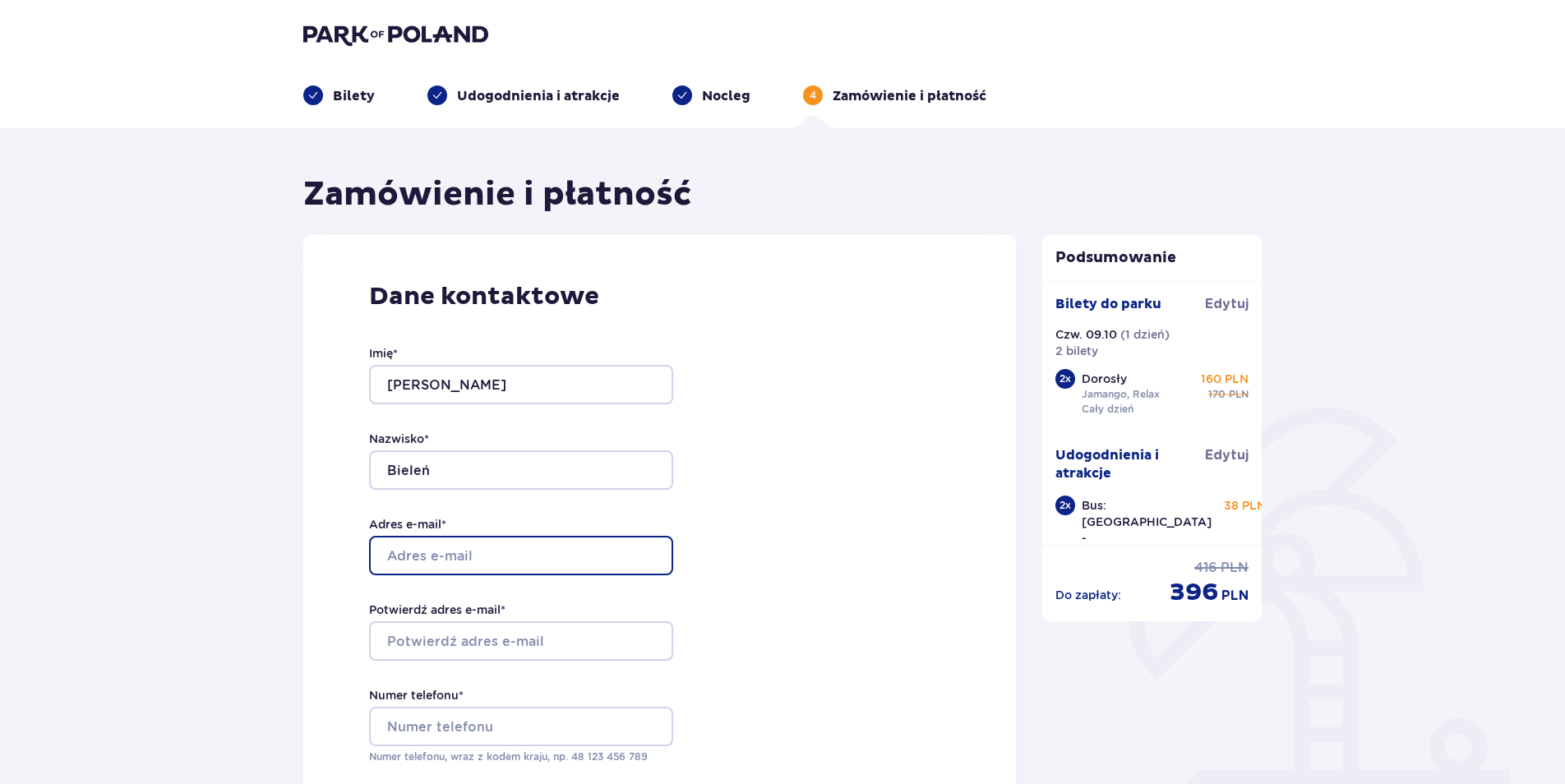
type input "[EMAIL_ADDRESS][DOMAIN_NAME]"
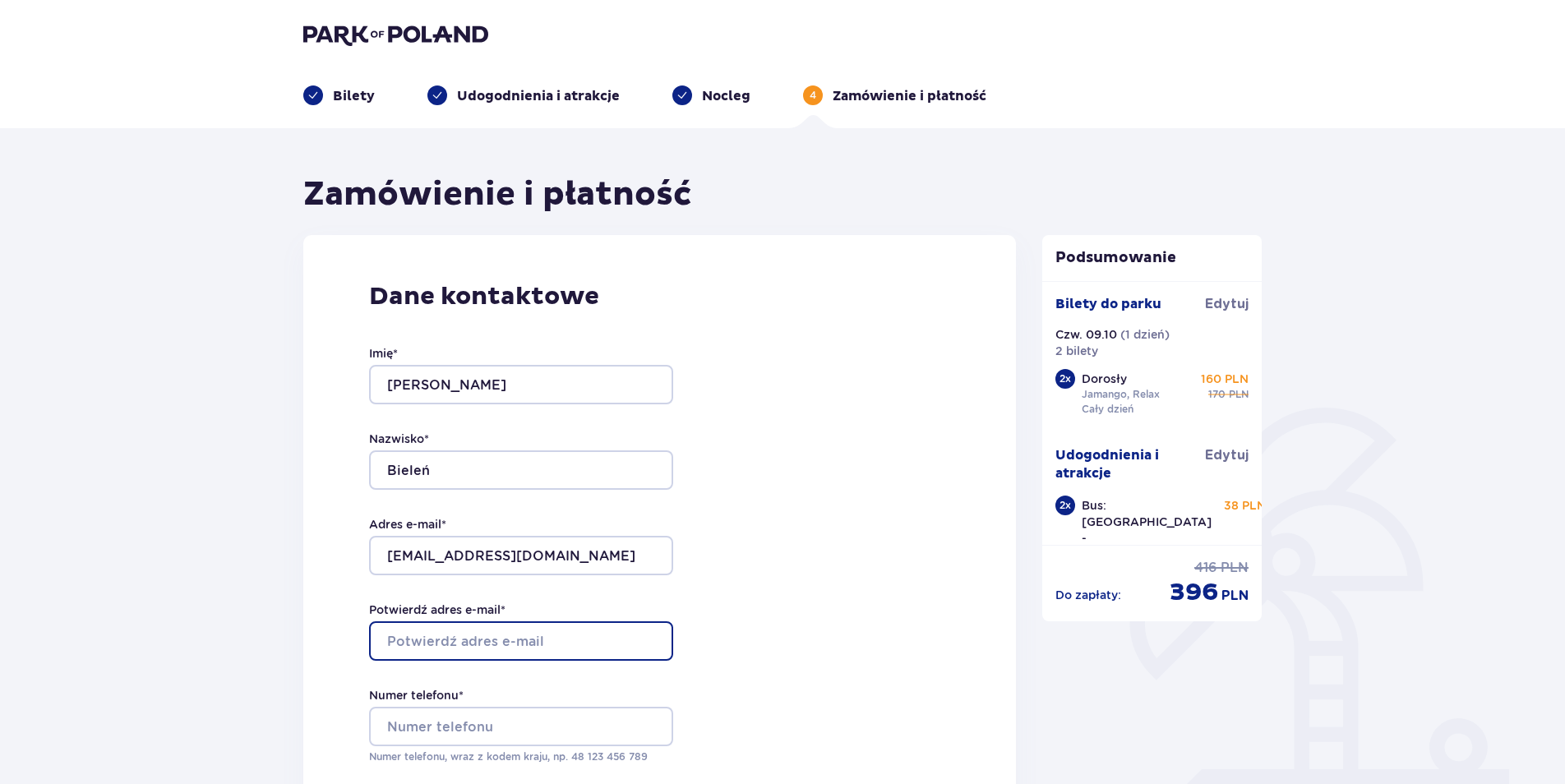
type input "[EMAIL_ADDRESS][DOMAIN_NAME]"
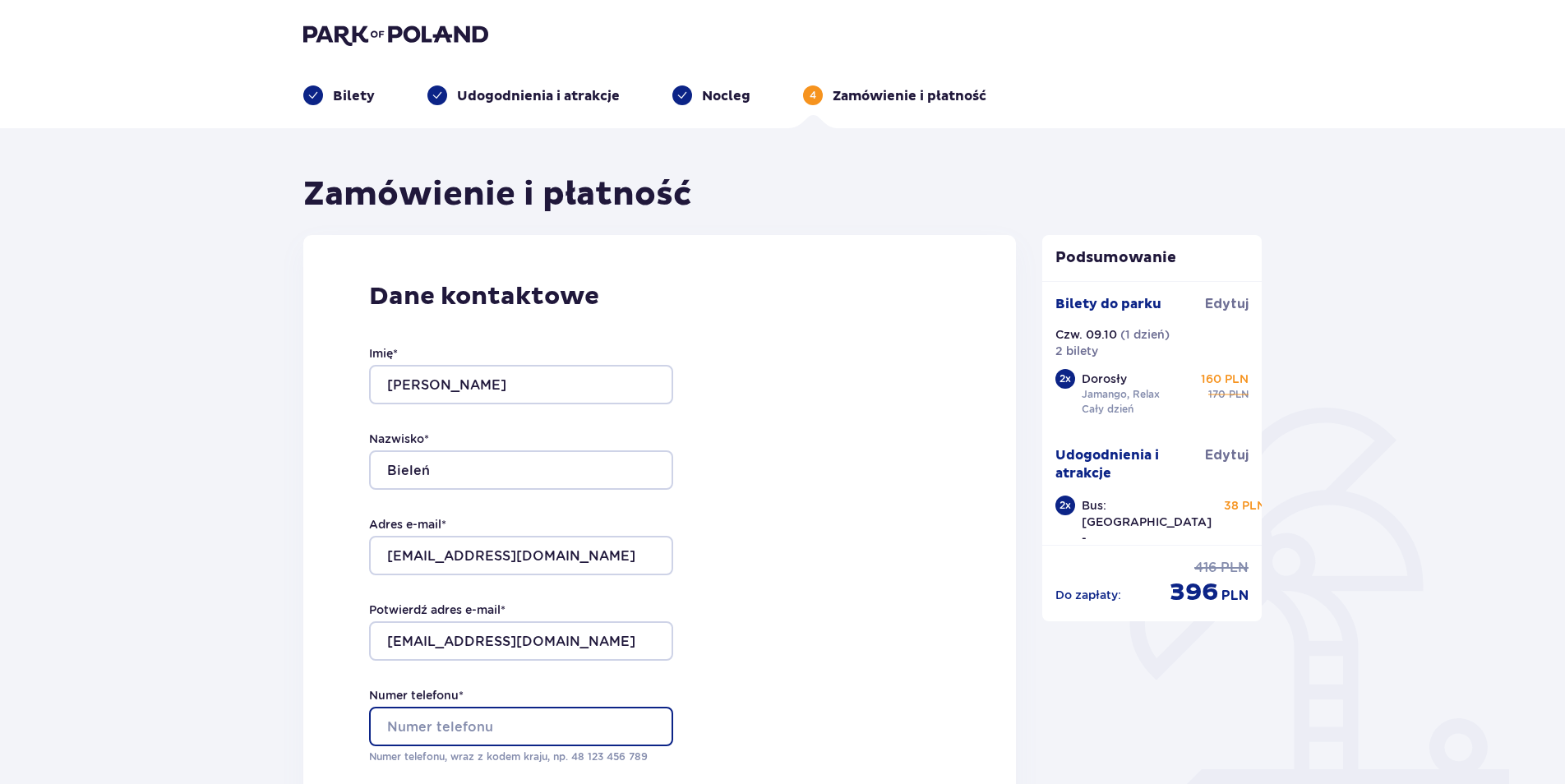
type input "737463937"
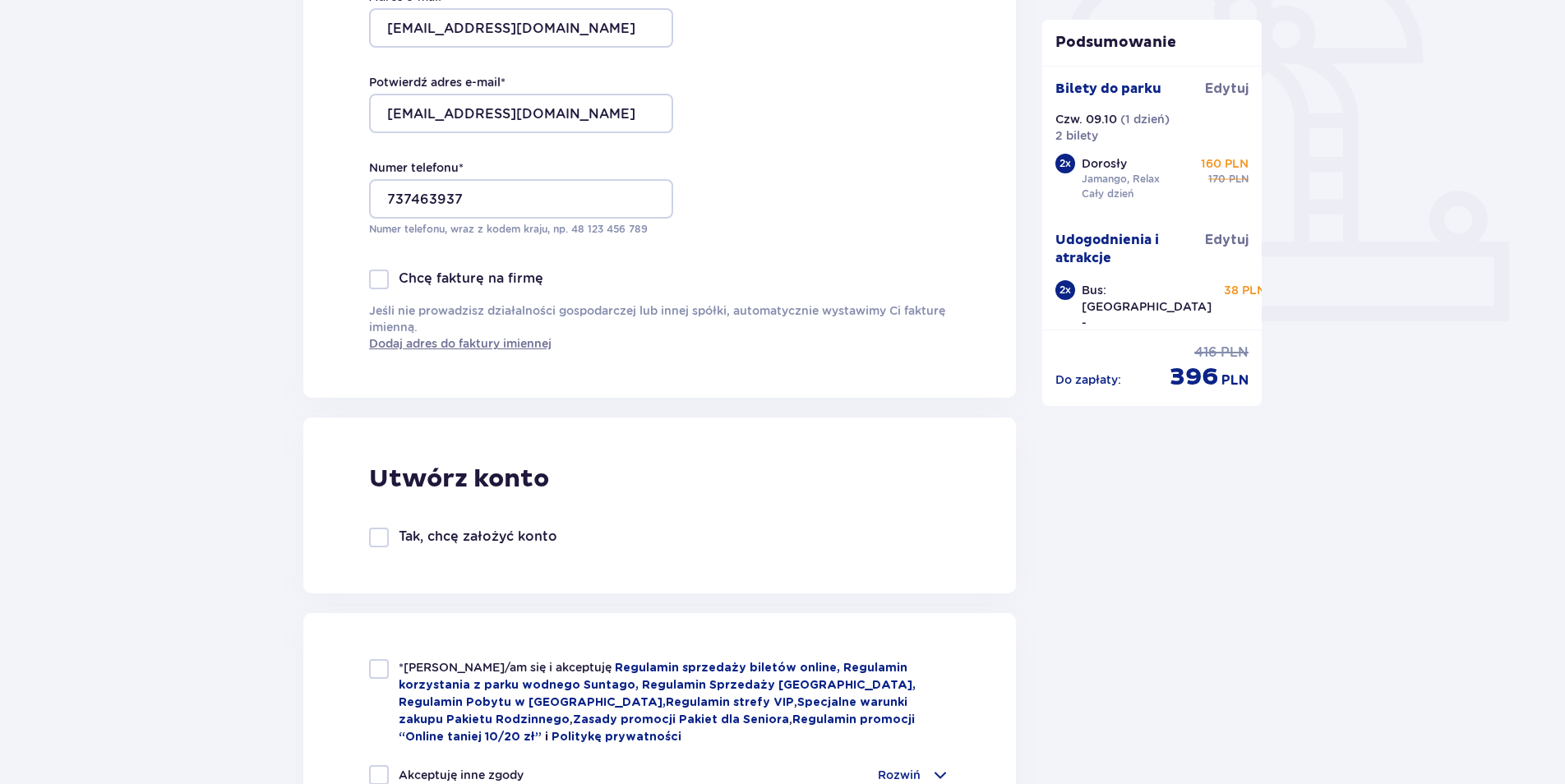
scroll to position [528, 0]
click at [381, 536] on div at bounding box center [378, 536] width 20 height 20
checkbox input "true"
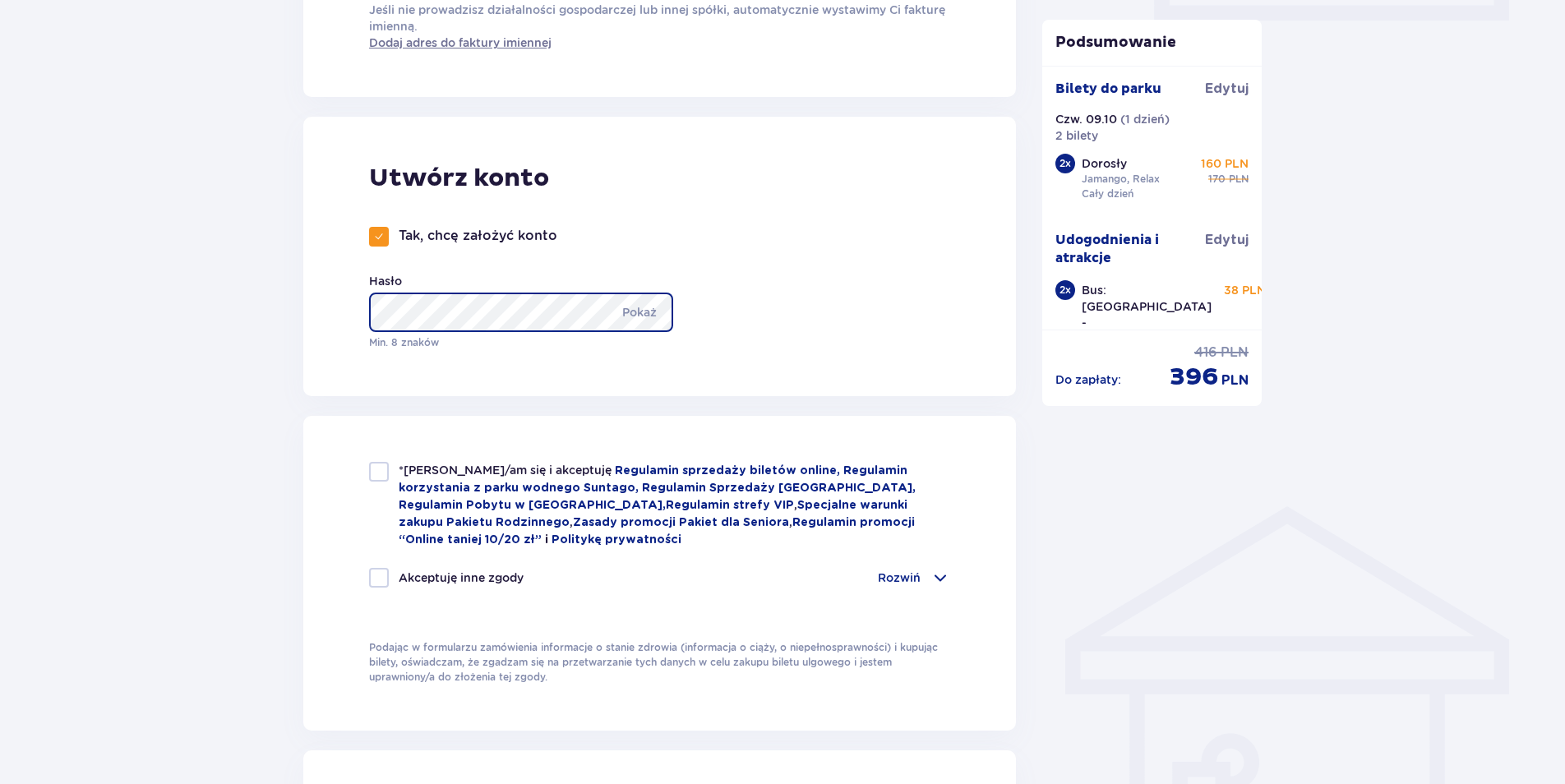
scroll to position [829, 0]
click at [386, 477] on div at bounding box center [378, 471] width 20 height 20
checkbox input "true"
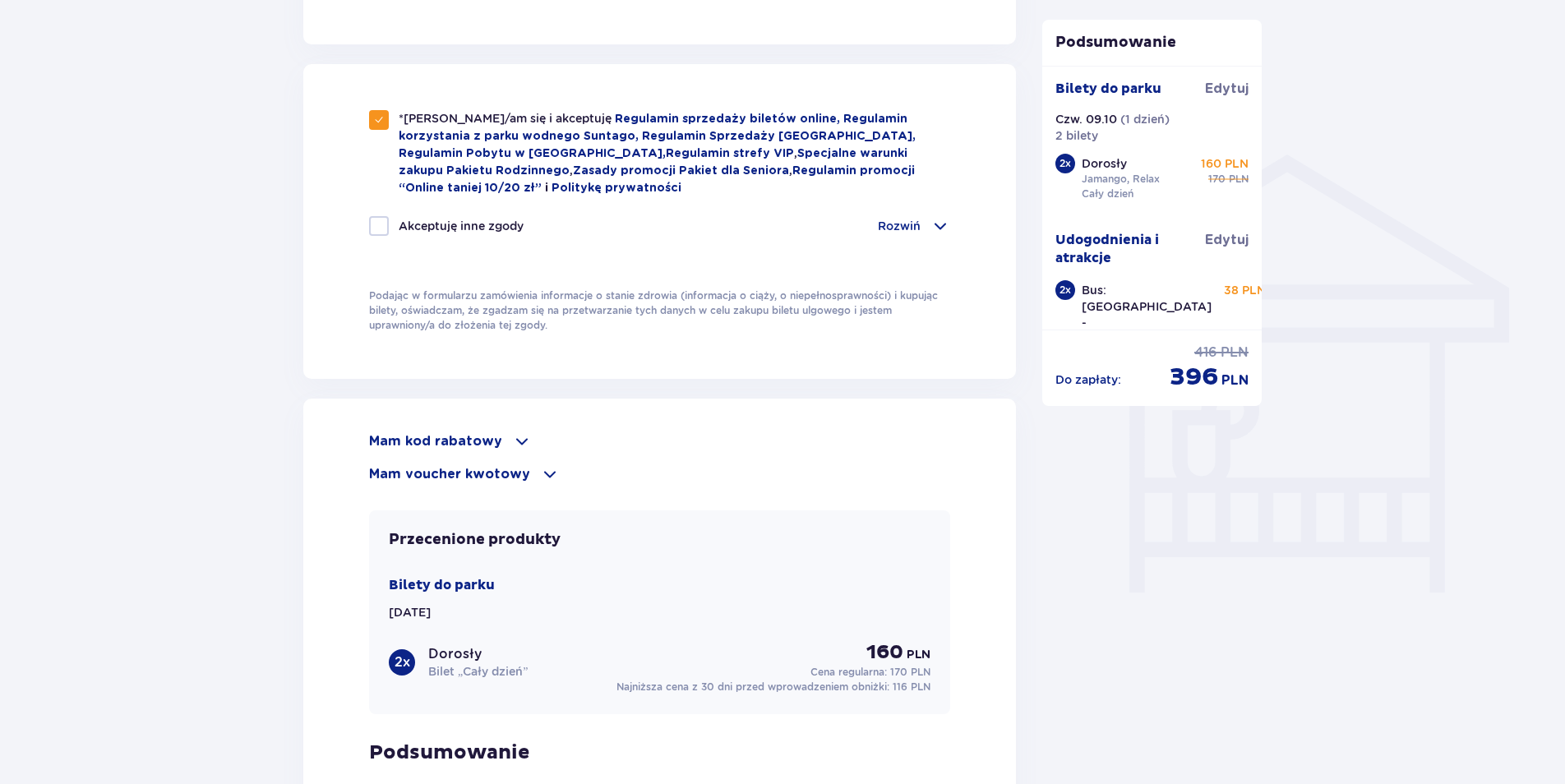
scroll to position [1181, 0]
click at [545, 470] on span at bounding box center [549, 472] width 20 height 20
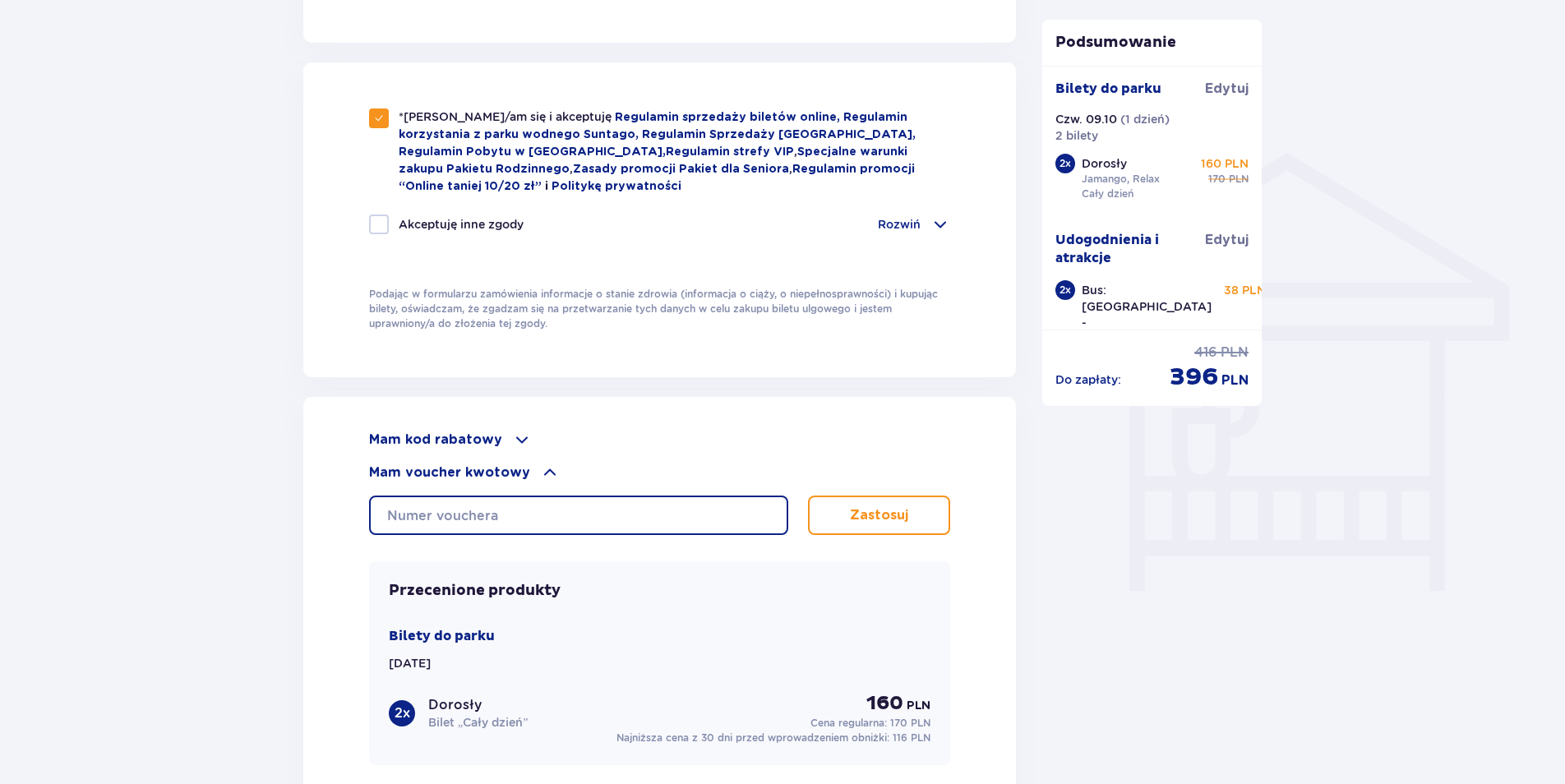
click at [518, 512] on input "text" at bounding box center [578, 515] width 419 height 39
paste input "0630003068980662"
type input "0630003068980662"
click at [896, 509] on p "Zastosuj" at bounding box center [879, 515] width 58 height 18
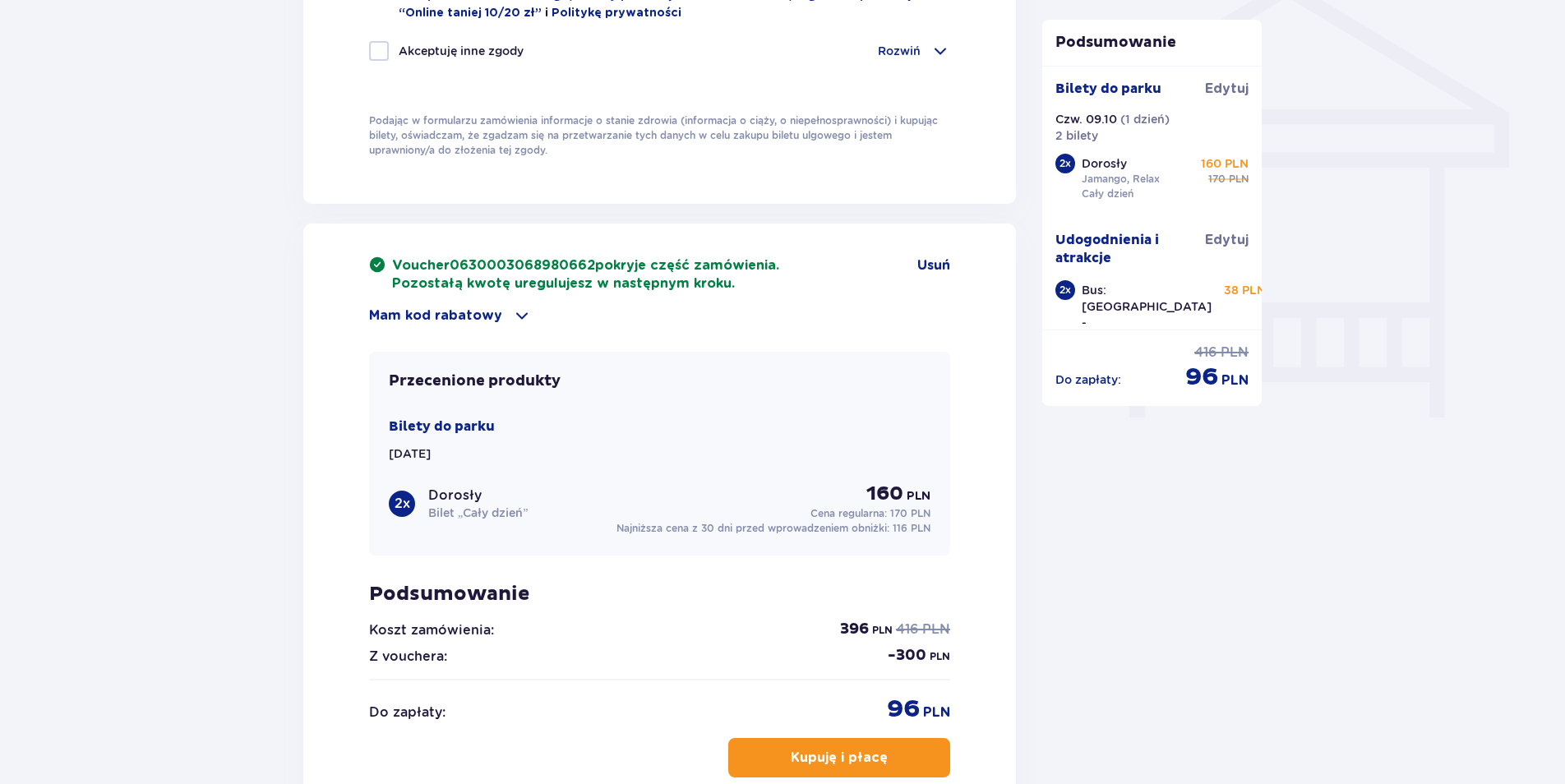
scroll to position [1357, 0]
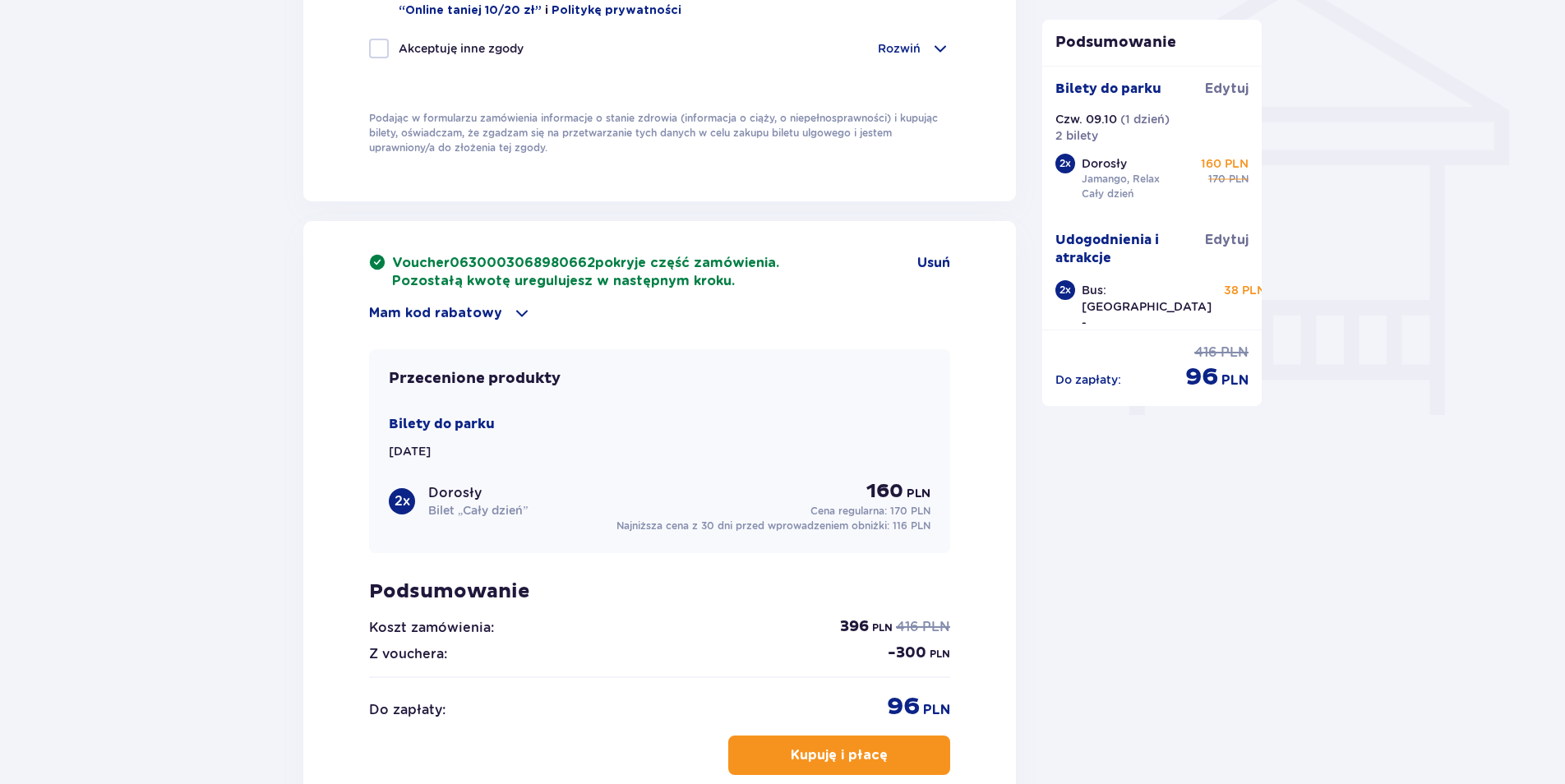
click at [798, 427] on div "Bilety do [GEOGRAPHIC_DATA][DATE] 2 x Dorosły Bilet „Cały dzień” 160 PLN Cena r…" at bounding box center [659, 474] width 542 height 118
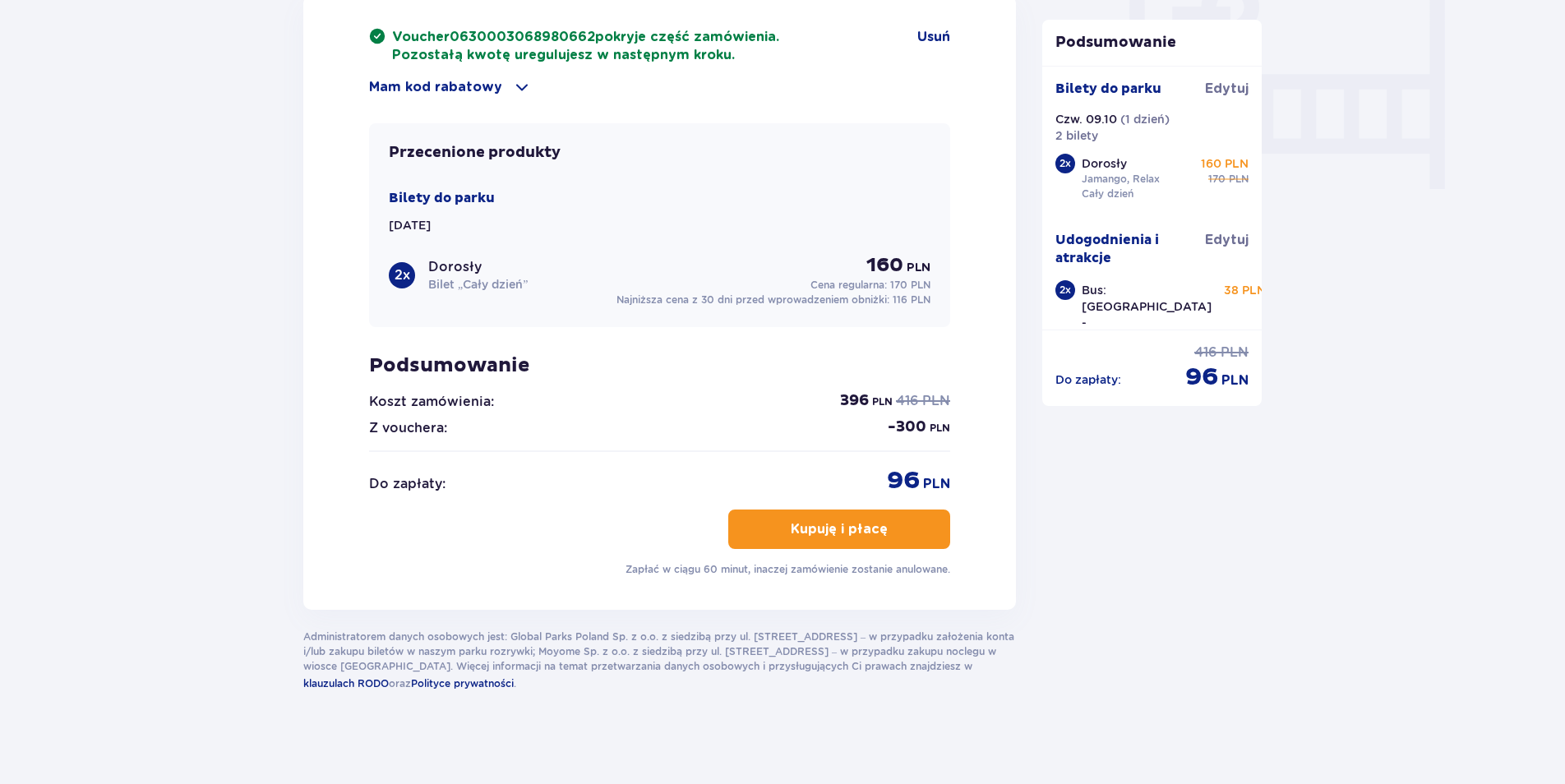
scroll to position [1585, 0]
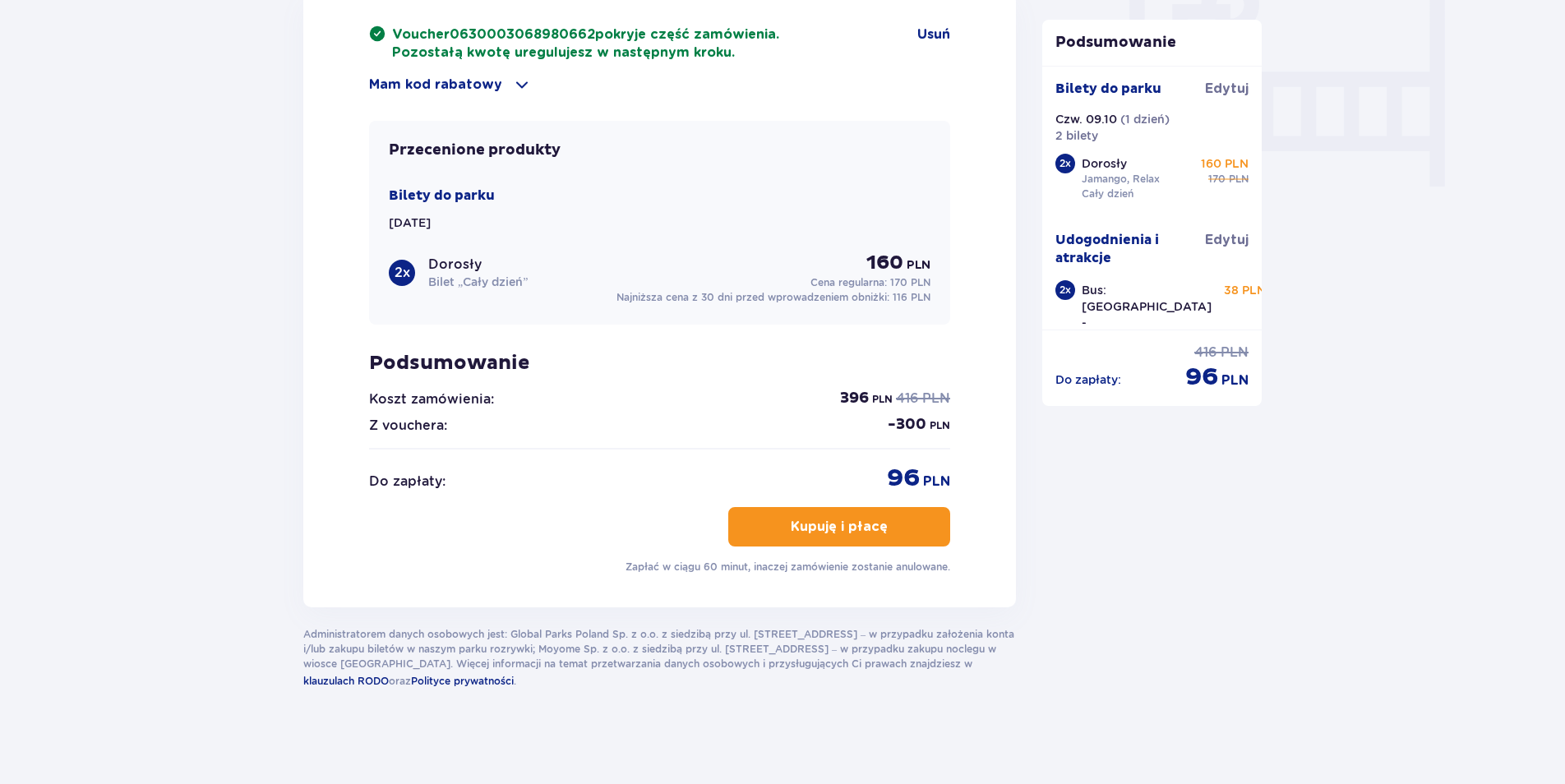
click at [873, 520] on p "Kupuję i płacę" at bounding box center [840, 526] width 97 height 18
